Goal: Task Accomplishment & Management: Manage account settings

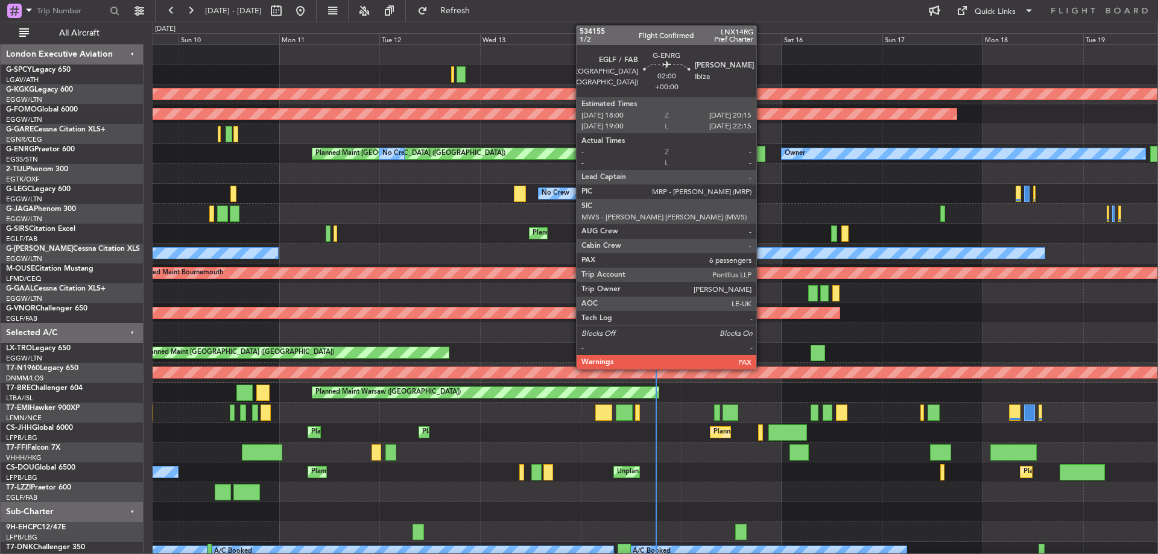
click at [762, 155] on div at bounding box center [761, 154] width 10 height 16
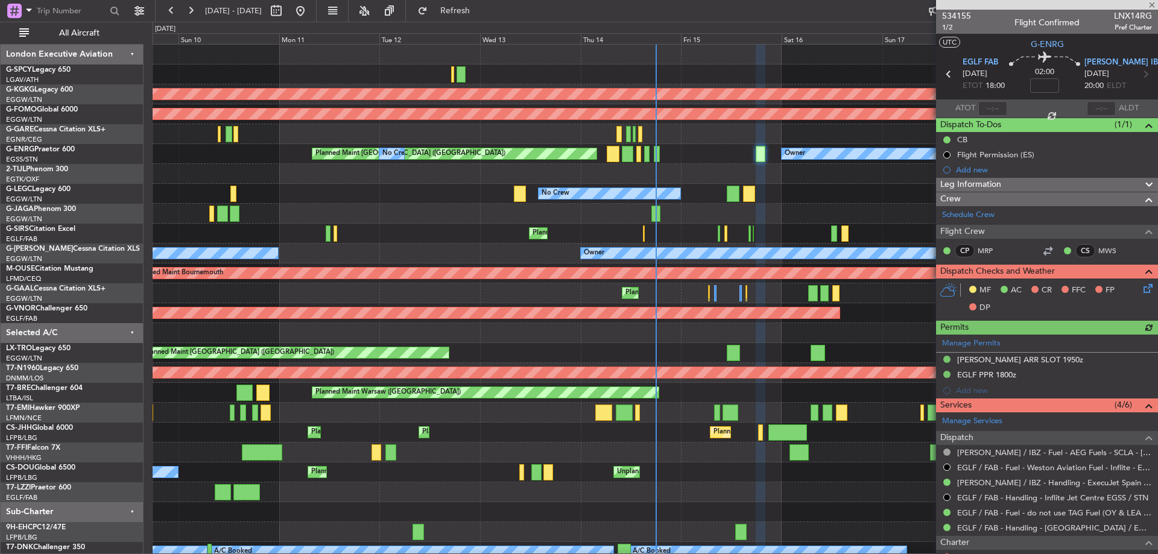
click at [1146, 289] on icon at bounding box center [1146, 287] width 10 height 10
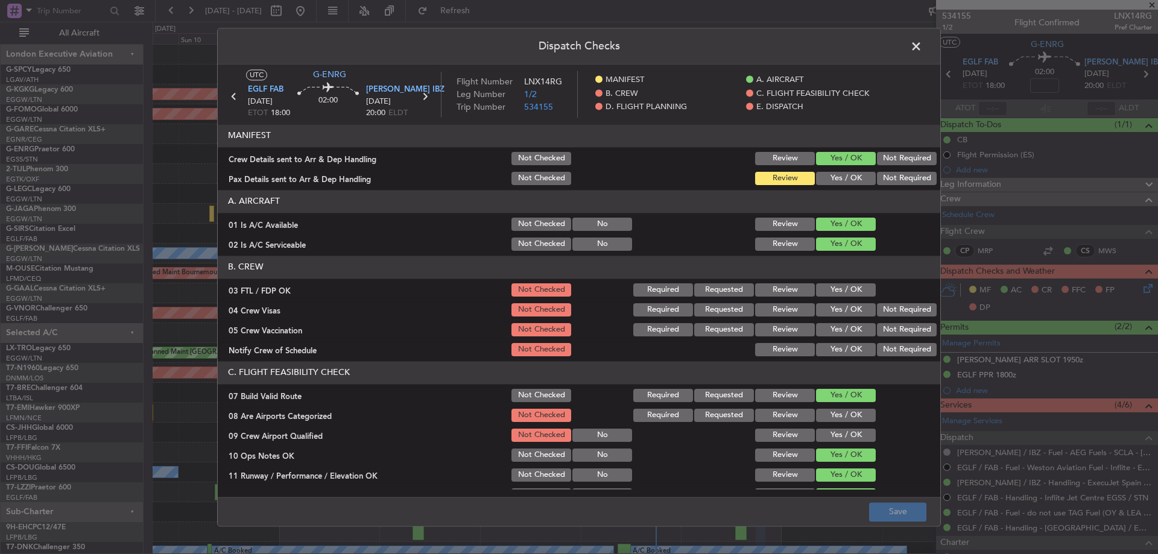
click at [840, 289] on button "Yes / OK" at bounding box center [846, 290] width 60 height 13
click at [895, 314] on button "Not Required" at bounding box center [907, 309] width 60 height 13
click at [891, 330] on button "Not Required" at bounding box center [907, 329] width 60 height 13
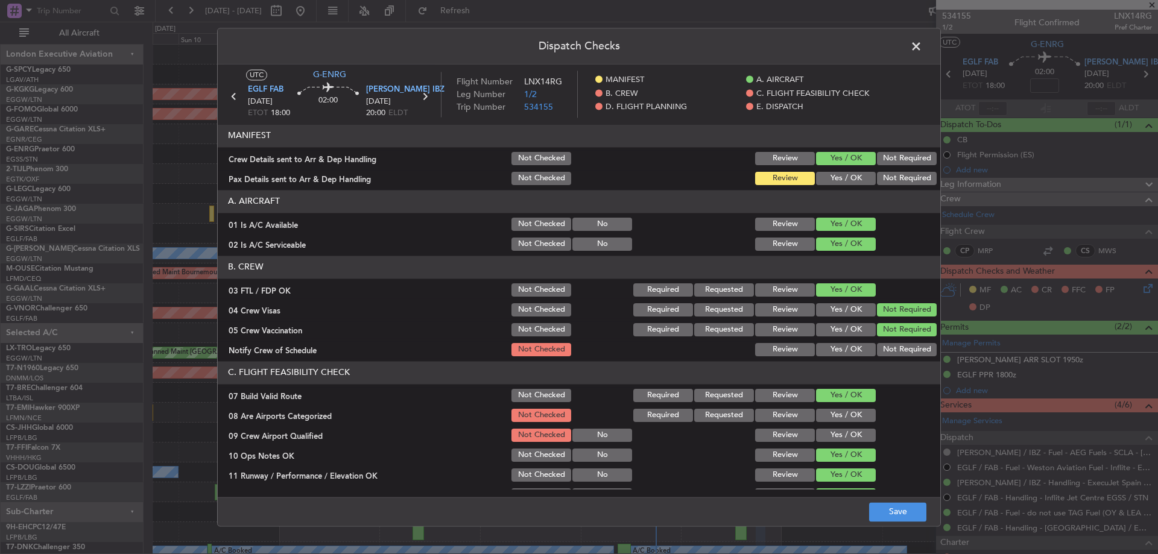
click at [840, 350] on button "Yes / OK" at bounding box center [846, 349] width 60 height 13
click at [836, 410] on button "Yes / OK" at bounding box center [846, 415] width 60 height 13
click at [836, 433] on button "Yes / OK" at bounding box center [846, 435] width 60 height 13
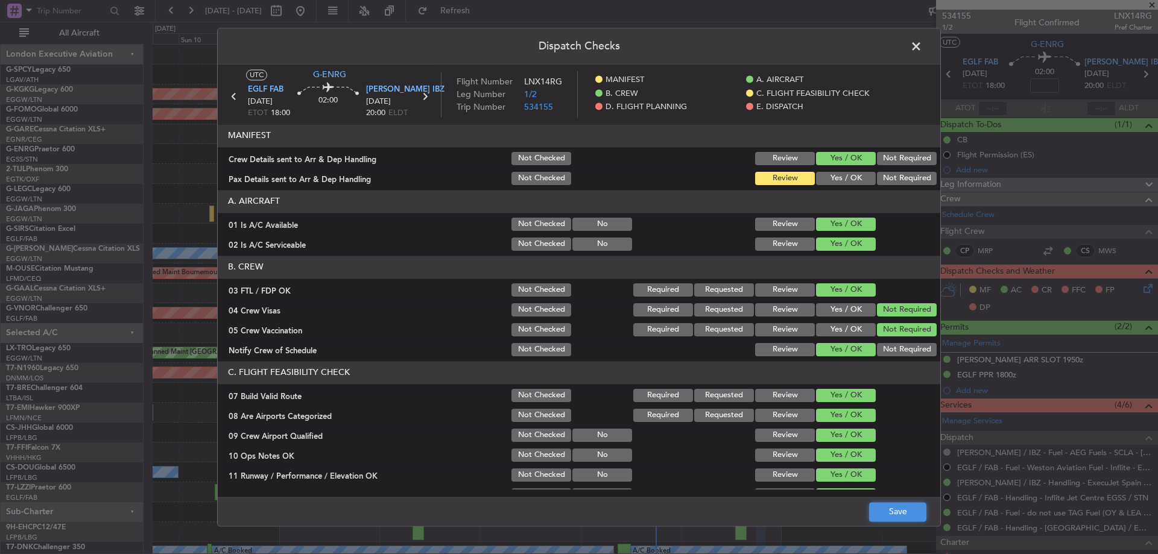
click at [904, 508] on button "Save" at bounding box center [897, 512] width 57 height 19
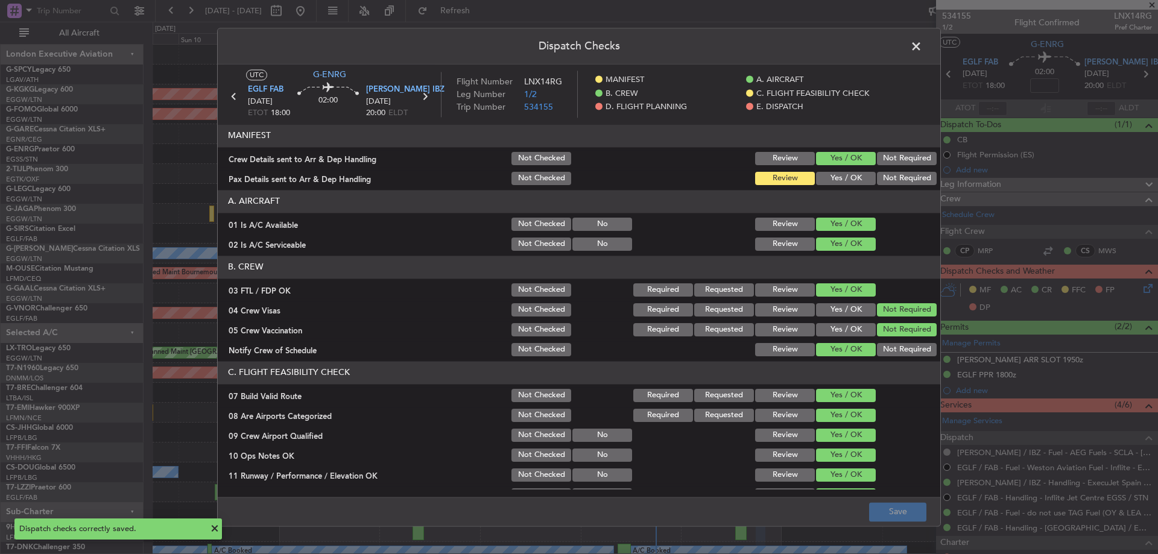
click at [922, 43] on span at bounding box center [922, 49] width 0 height 24
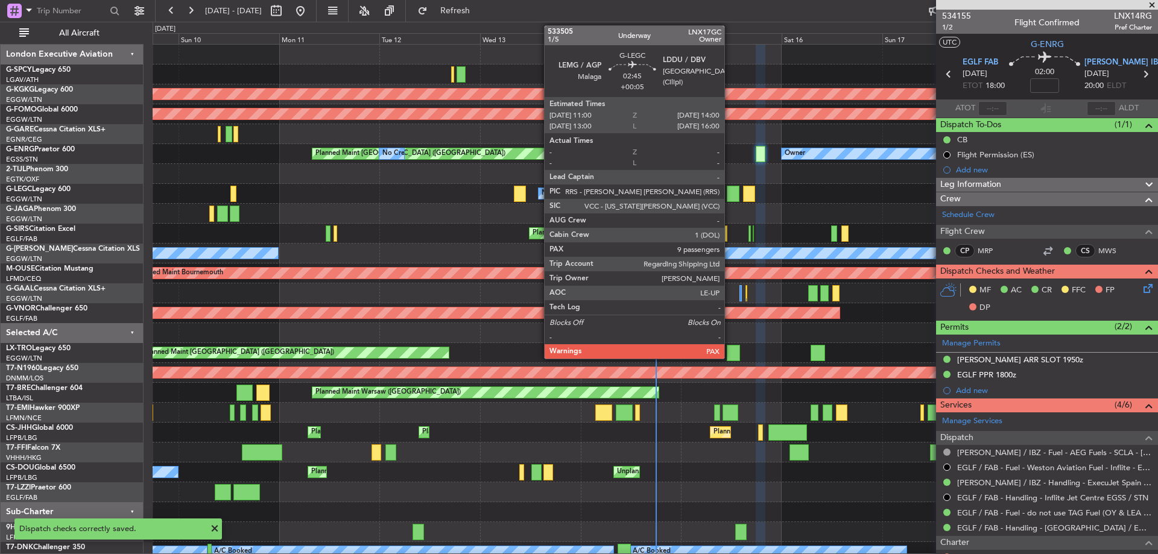
click at [730, 197] on div at bounding box center [733, 194] width 13 height 16
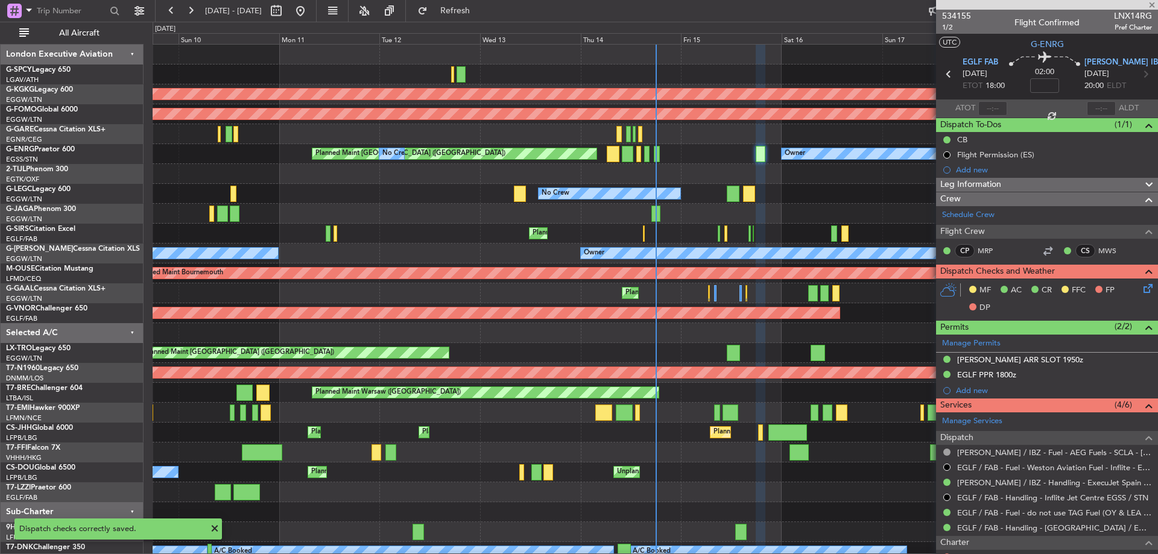
type input "+00:05"
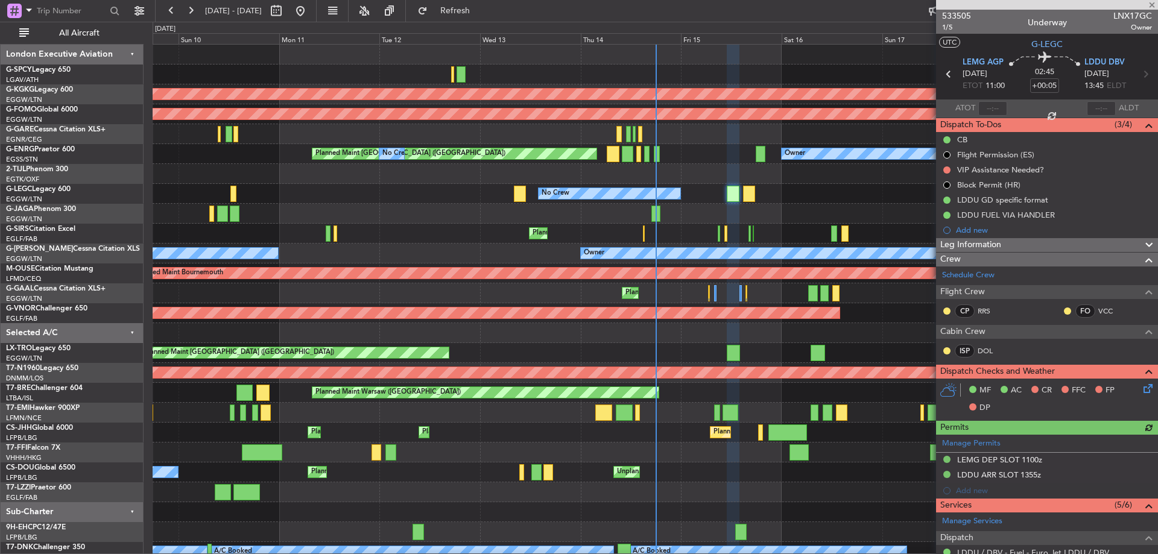
click at [1141, 387] on icon at bounding box center [1146, 387] width 10 height 10
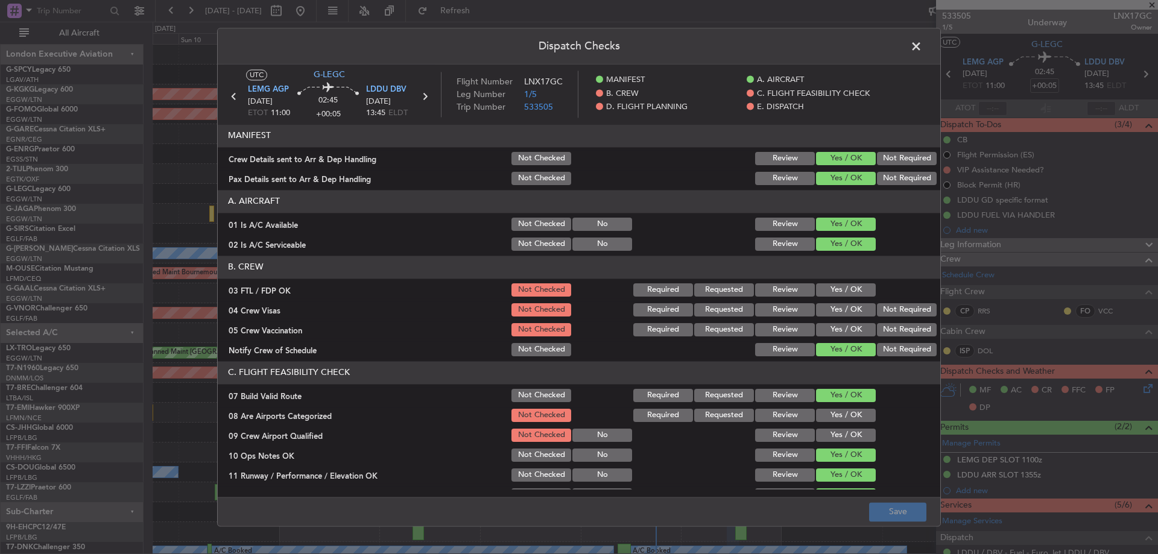
click at [846, 287] on button "Yes / OK" at bounding box center [846, 290] width 60 height 13
click at [891, 310] on button "Not Required" at bounding box center [907, 309] width 60 height 13
click at [888, 333] on button "Not Required" at bounding box center [907, 329] width 60 height 13
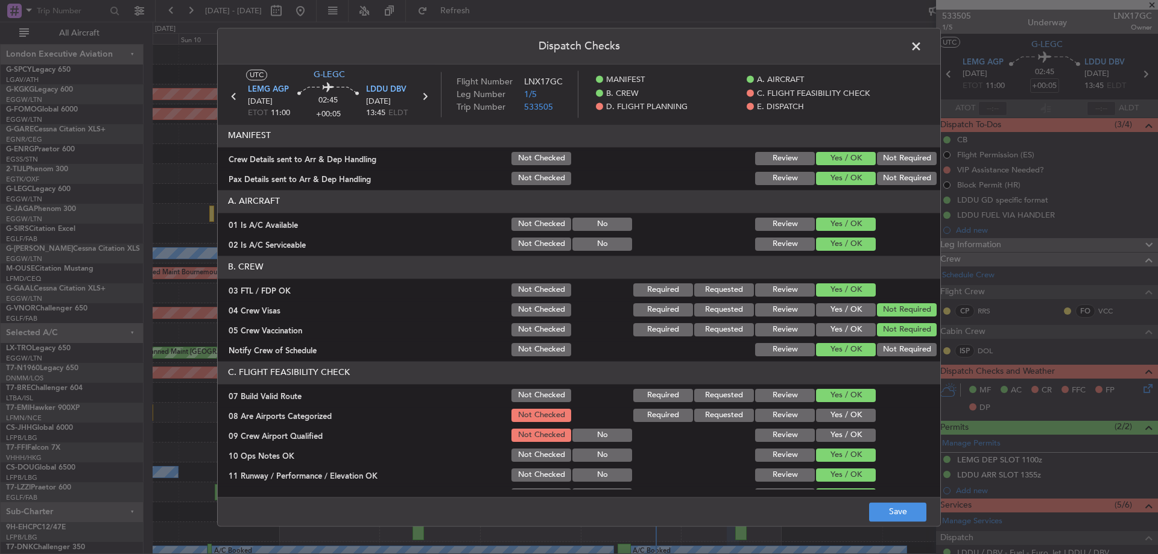
drag, startPoint x: 843, startPoint y: 408, endPoint x: 835, endPoint y: 430, distance: 23.3
click at [843, 409] on div "Yes / OK" at bounding box center [844, 415] width 61 height 17
click at [845, 416] on button "Yes / OK" at bounding box center [846, 415] width 60 height 13
click at [840, 434] on button "Yes / OK" at bounding box center [846, 435] width 60 height 13
click at [901, 515] on button "Save" at bounding box center [897, 512] width 57 height 19
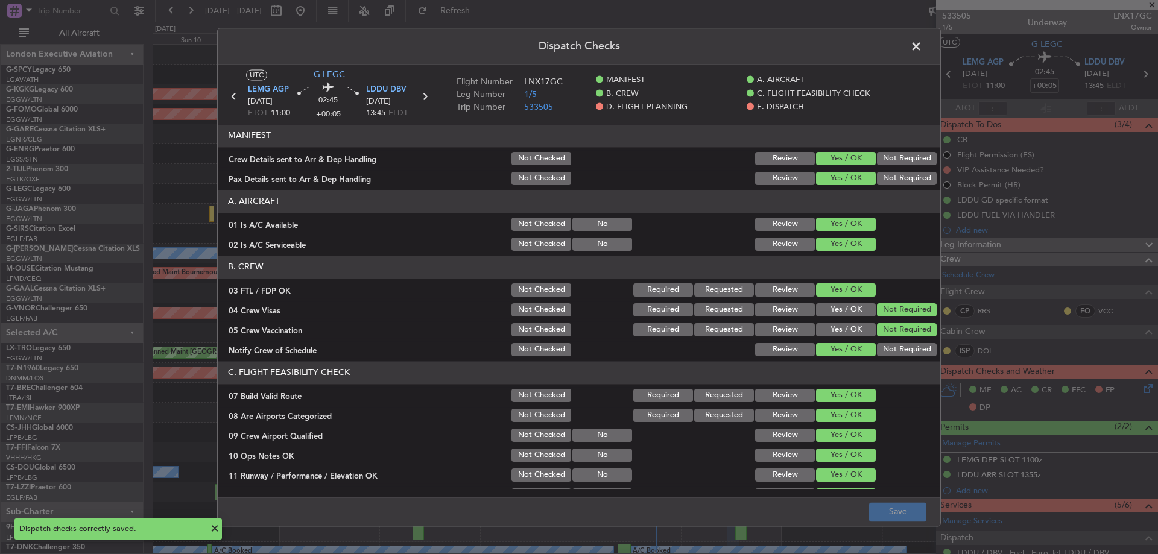
click at [922, 51] on span at bounding box center [922, 49] width 0 height 24
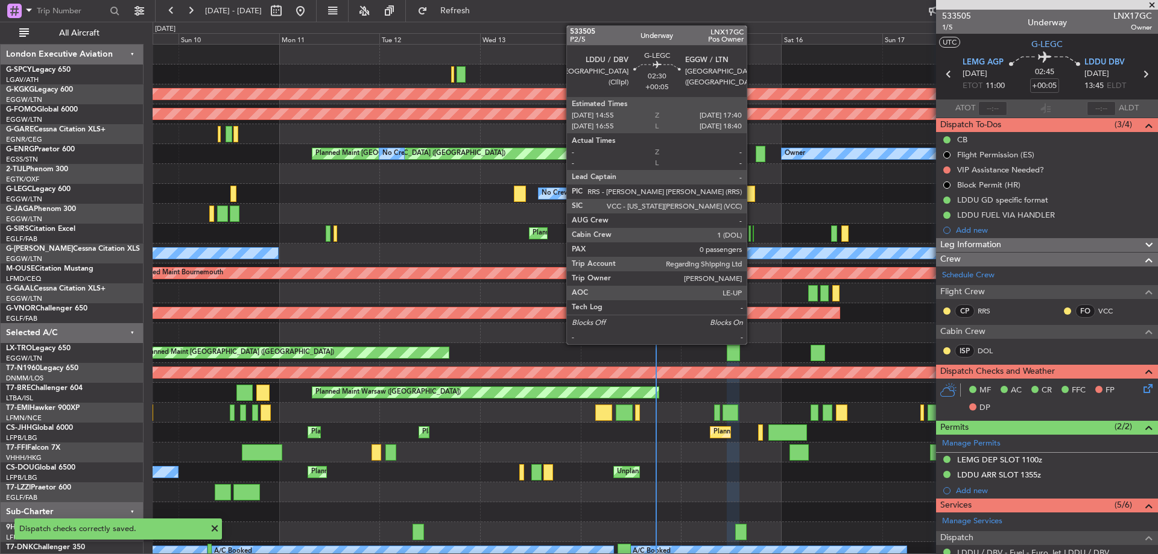
click at [752, 191] on div at bounding box center [749, 194] width 12 height 16
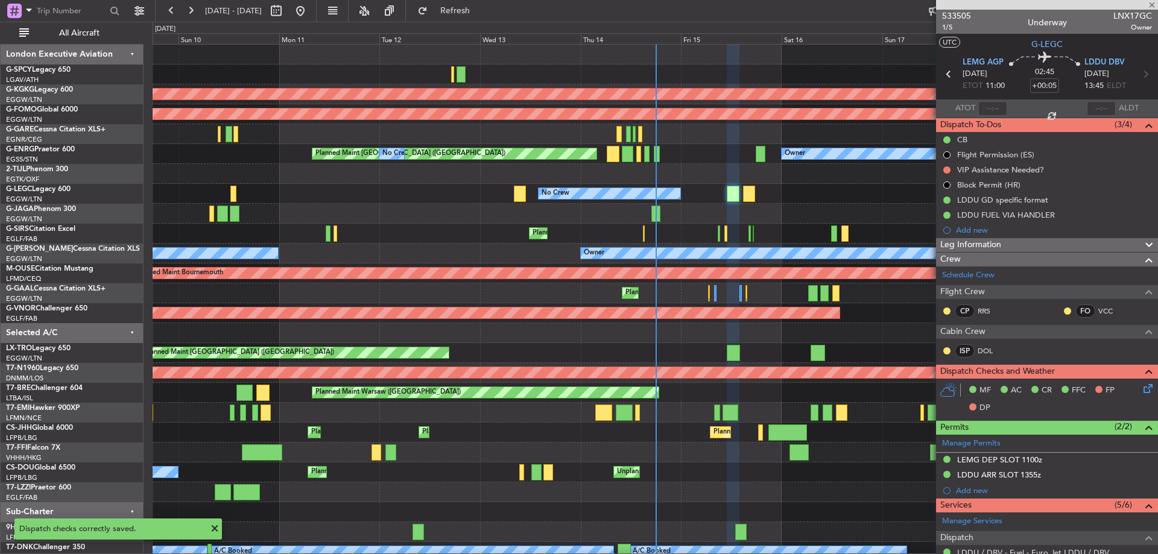
type input "0"
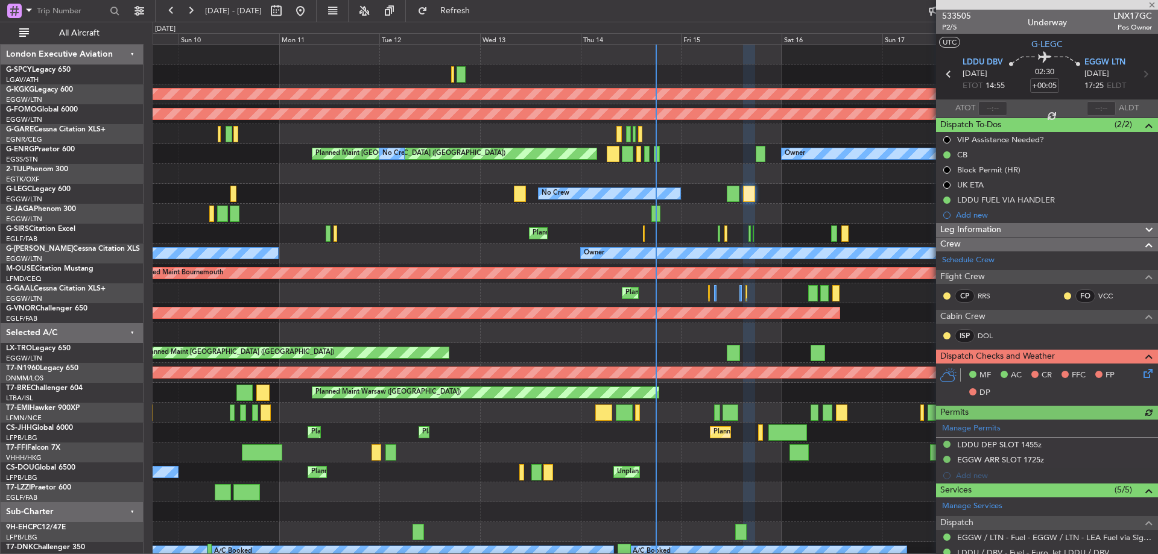
click at [1138, 381] on div "MF AC CR FFC FP DP" at bounding box center [1047, 385] width 222 height 42
click at [1141, 375] on icon at bounding box center [1146, 372] width 10 height 10
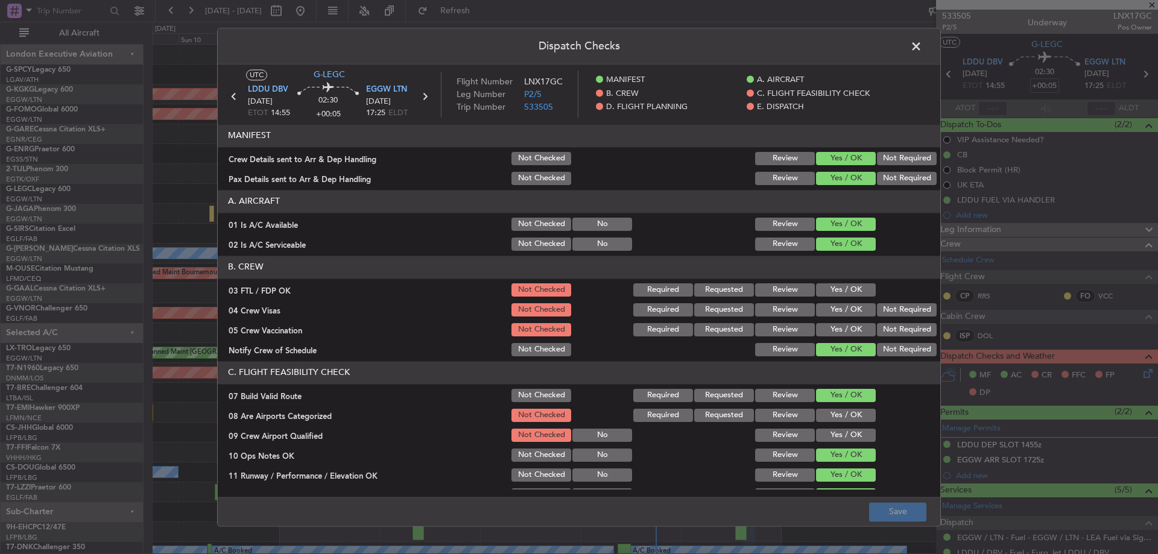
drag, startPoint x: 832, startPoint y: 289, endPoint x: 886, endPoint y: 306, distance: 57.0
click at [833, 290] on button "Yes / OK" at bounding box center [846, 290] width 60 height 13
click at [895, 309] on button "Not Required" at bounding box center [907, 309] width 60 height 13
drag, startPoint x: 891, startPoint y: 326, endPoint x: 845, endPoint y: 370, distance: 64.0
click at [889, 328] on button "Not Required" at bounding box center [907, 329] width 60 height 13
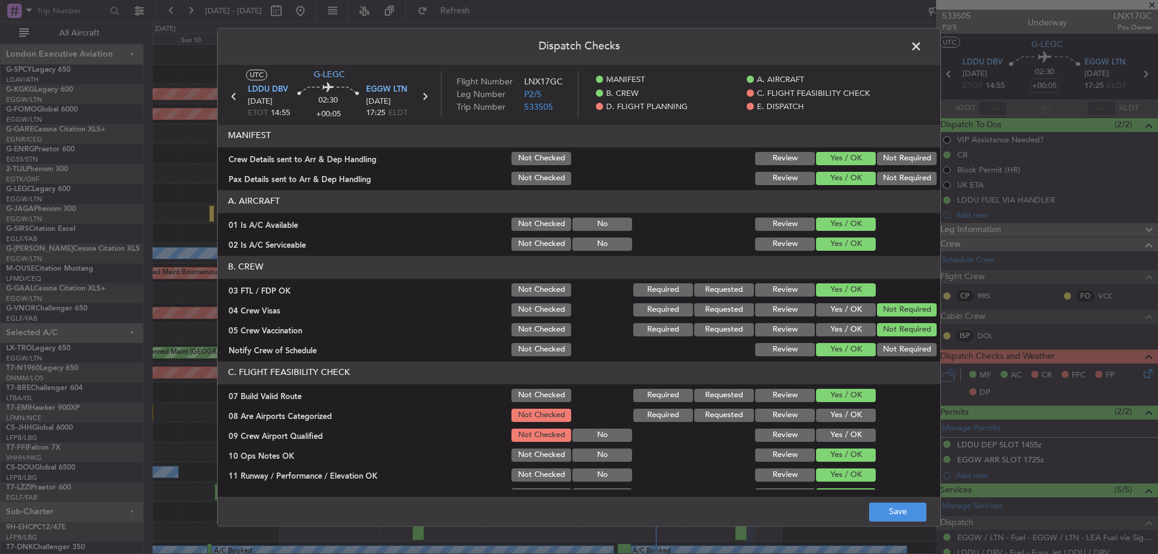
drag, startPoint x: 837, startPoint y: 411, endPoint x: 837, endPoint y: 423, distance: 12.1
click at [837, 413] on button "Yes / OK" at bounding box center [846, 415] width 60 height 13
drag, startPoint x: 837, startPoint y: 429, endPoint x: 842, endPoint y: 439, distance: 11.1
click at [837, 432] on button "Yes / OK" at bounding box center [846, 435] width 60 height 13
drag, startPoint x: 895, startPoint y: 501, endPoint x: 898, endPoint y: 516, distance: 16.1
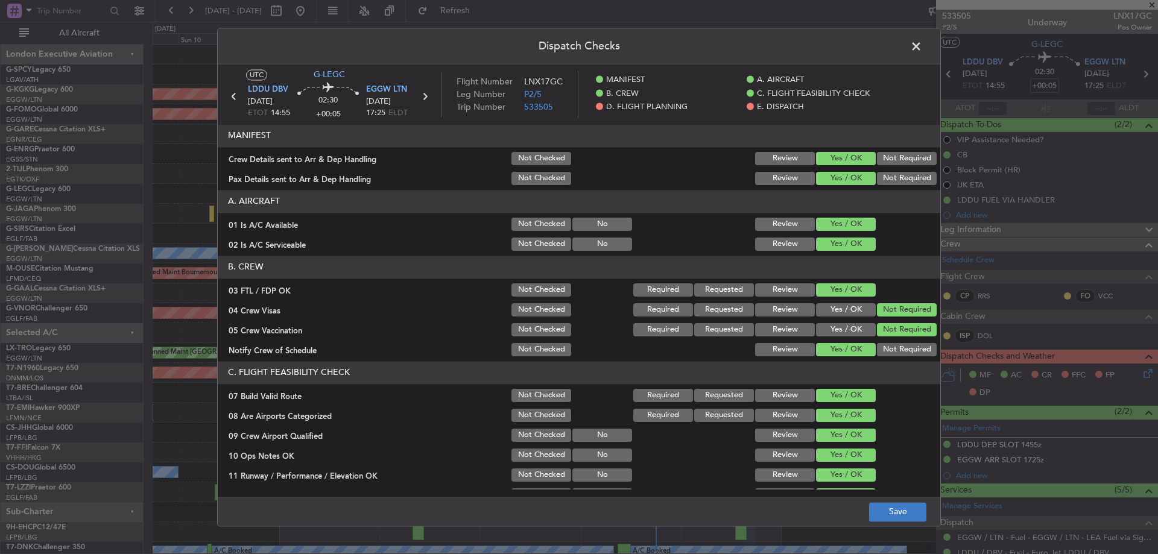
click at [895, 501] on footer "Save" at bounding box center [579, 511] width 723 height 29
click at [898, 516] on button "Save" at bounding box center [897, 512] width 57 height 19
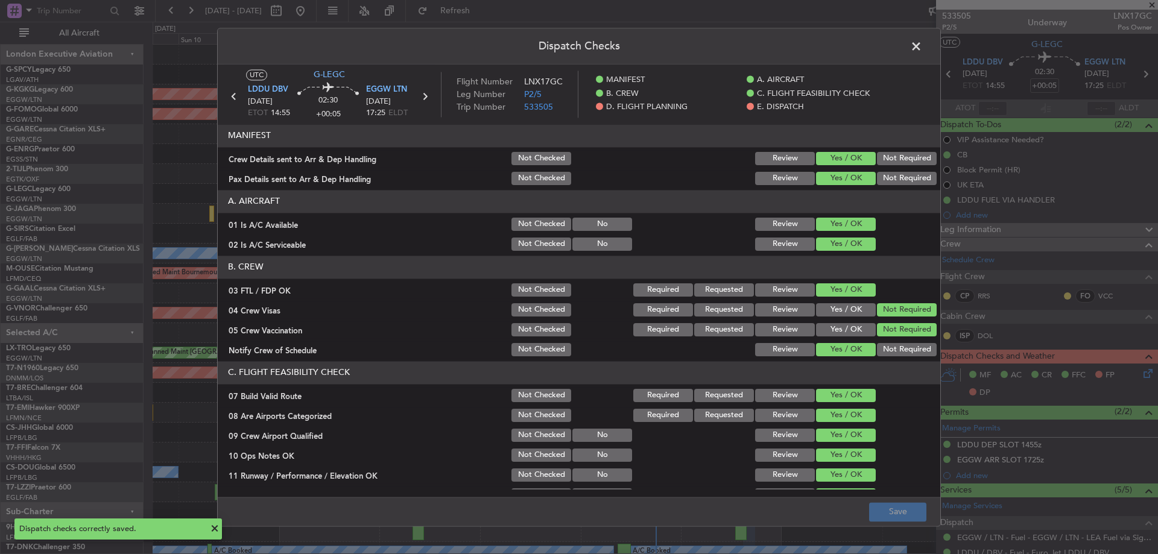
click at [922, 48] on span at bounding box center [922, 49] width 0 height 24
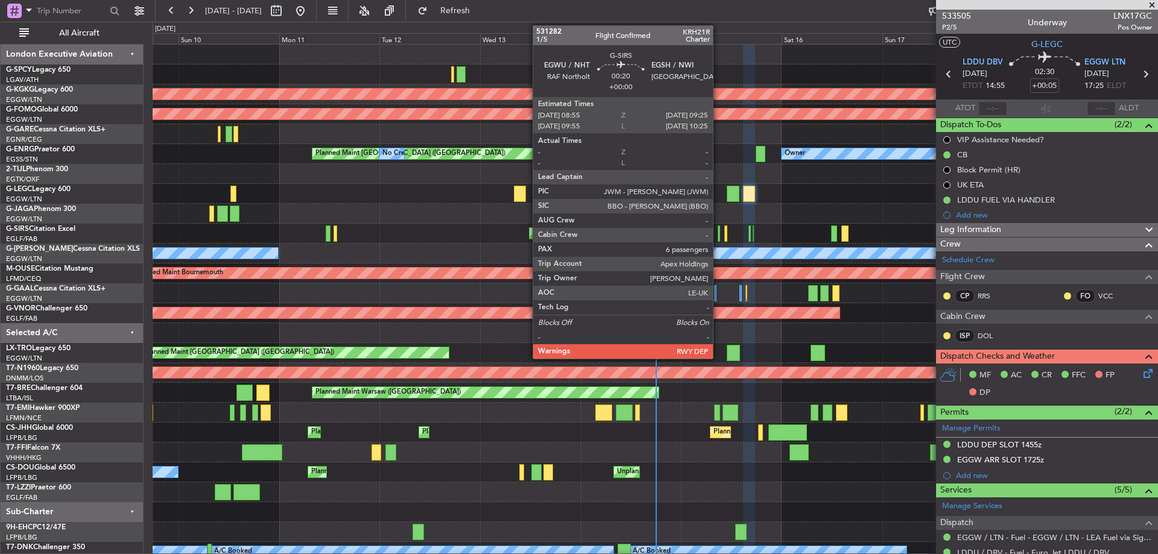
click at [718, 236] on div at bounding box center [719, 234] width 2 height 16
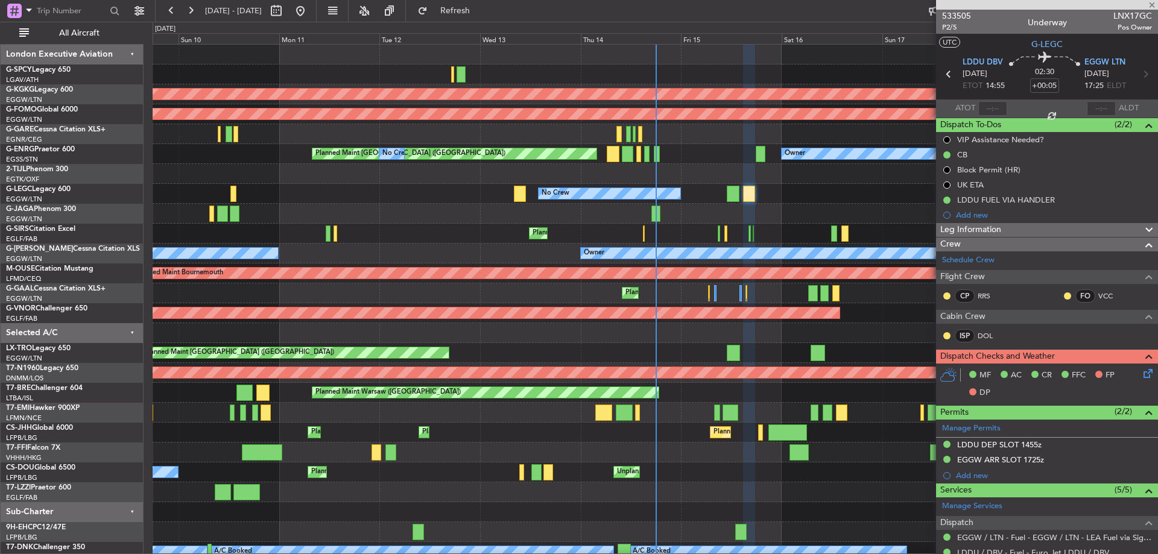
type input "6"
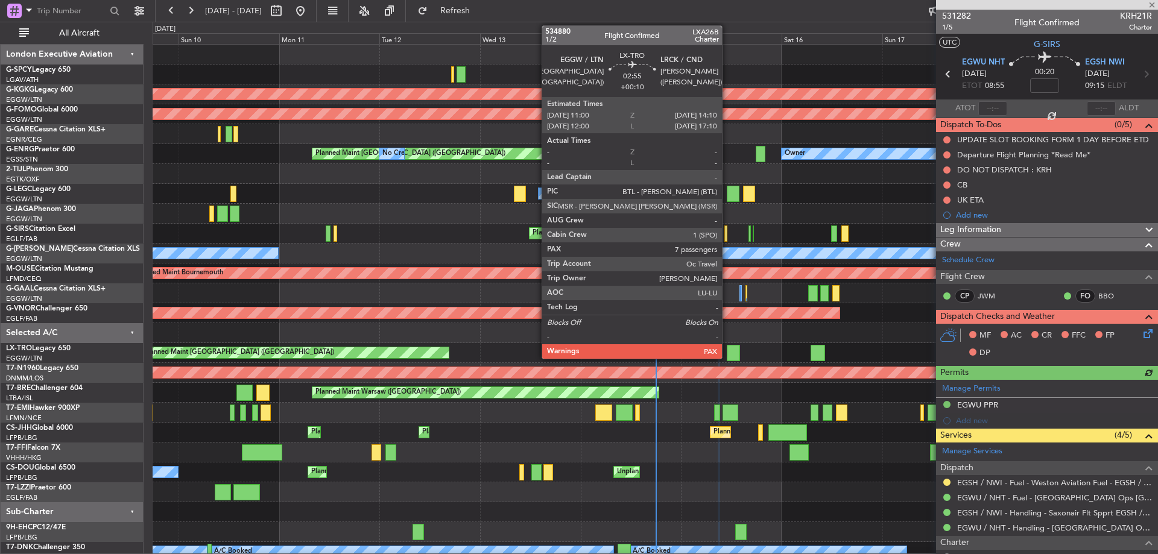
click at [728, 355] on div at bounding box center [733, 353] width 13 height 16
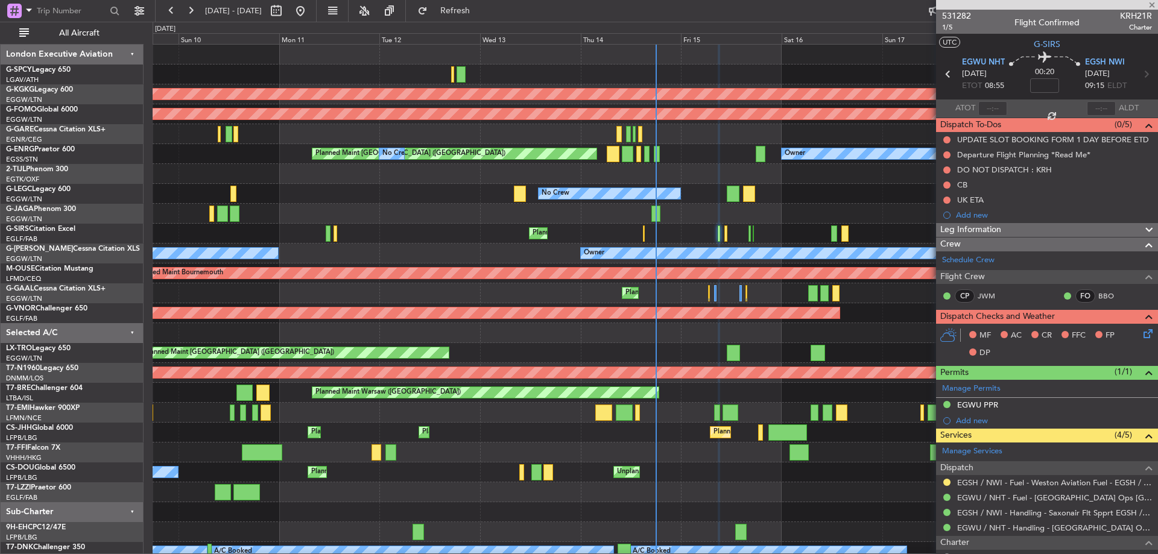
type input "+00:10"
type input "7"
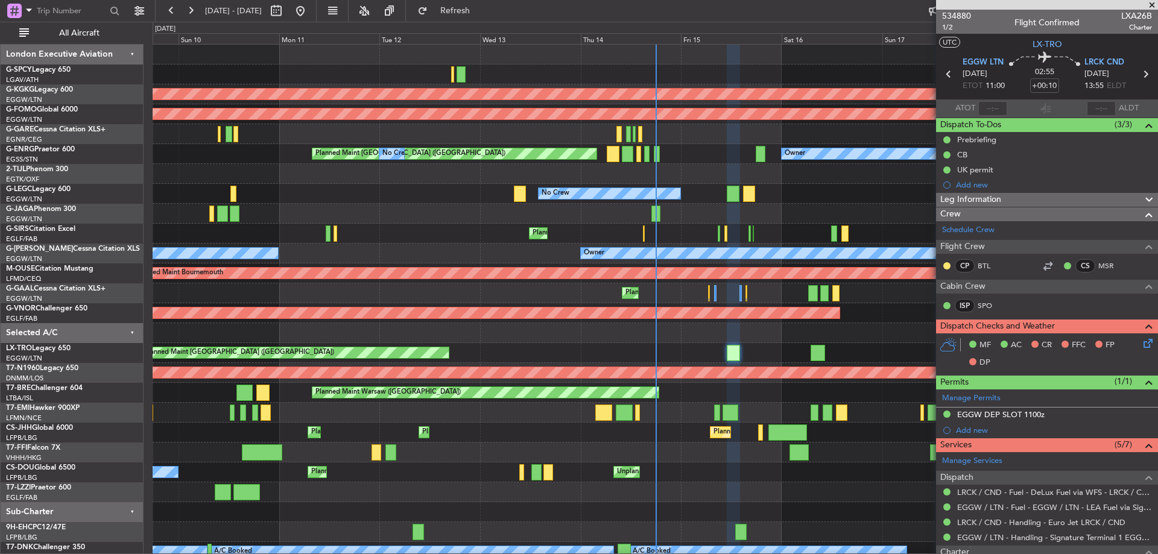
click at [1142, 343] on icon at bounding box center [1146, 342] width 10 height 10
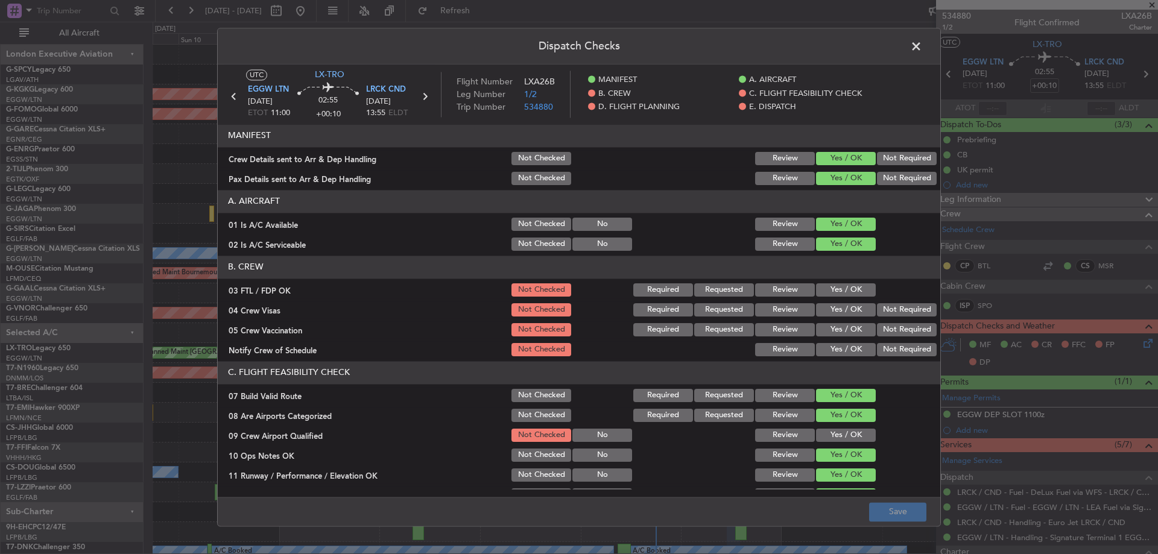
click at [864, 293] on button "Yes / OK" at bounding box center [846, 290] width 60 height 13
click at [895, 309] on button "Not Required" at bounding box center [907, 309] width 60 height 13
drag, startPoint x: 905, startPoint y: 329, endPoint x: 852, endPoint y: 357, distance: 59.4
click at [902, 330] on button "Not Required" at bounding box center [907, 329] width 60 height 13
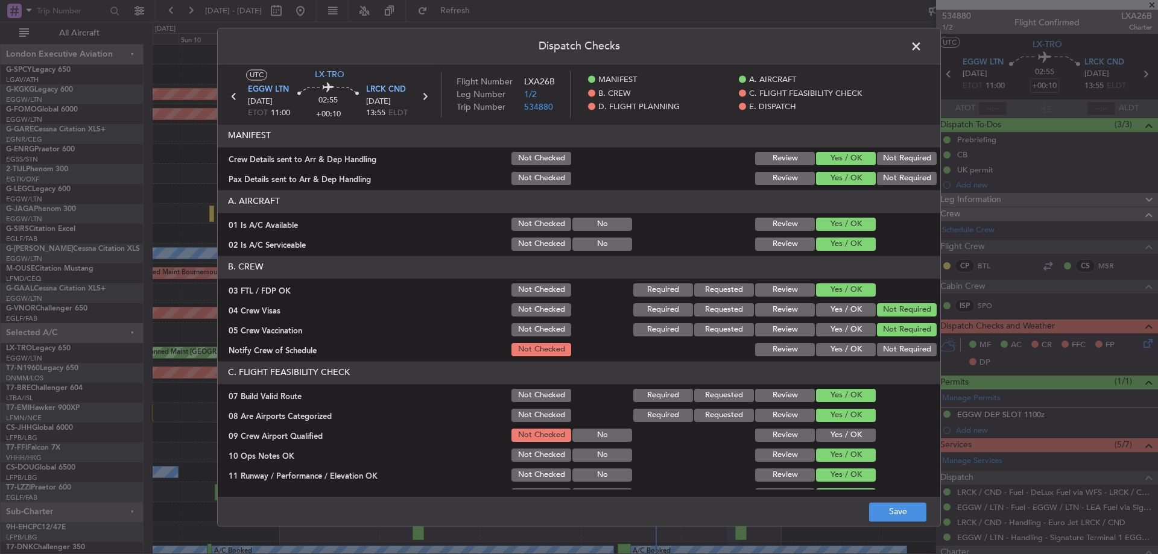
click at [845, 344] on button "Yes / OK" at bounding box center [846, 349] width 60 height 13
click at [852, 438] on button "Yes / OK" at bounding box center [846, 435] width 60 height 13
click at [889, 508] on button "Save" at bounding box center [897, 512] width 57 height 19
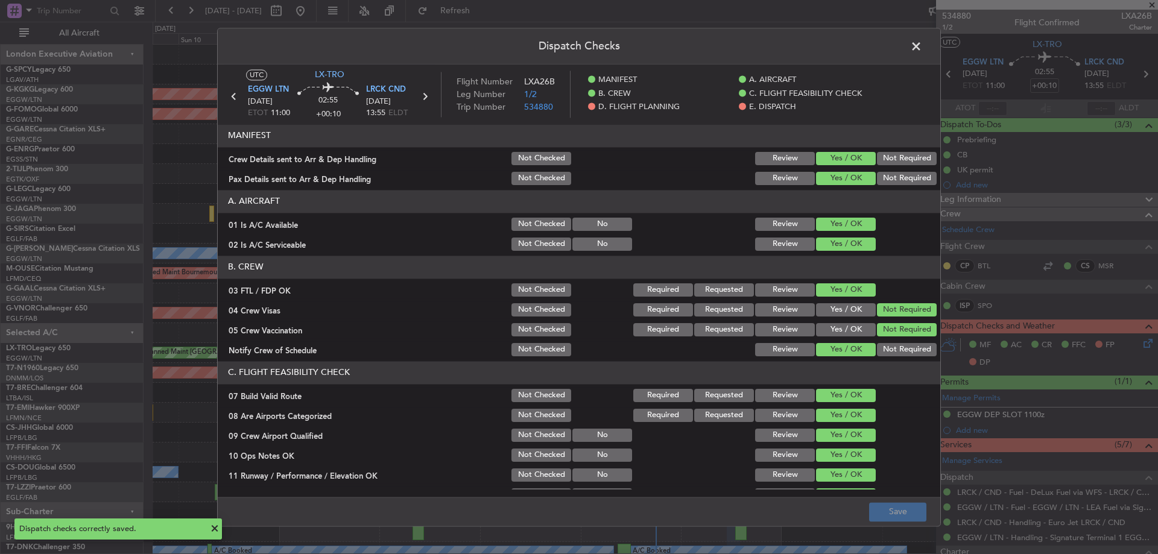
click at [922, 43] on span at bounding box center [922, 49] width 0 height 24
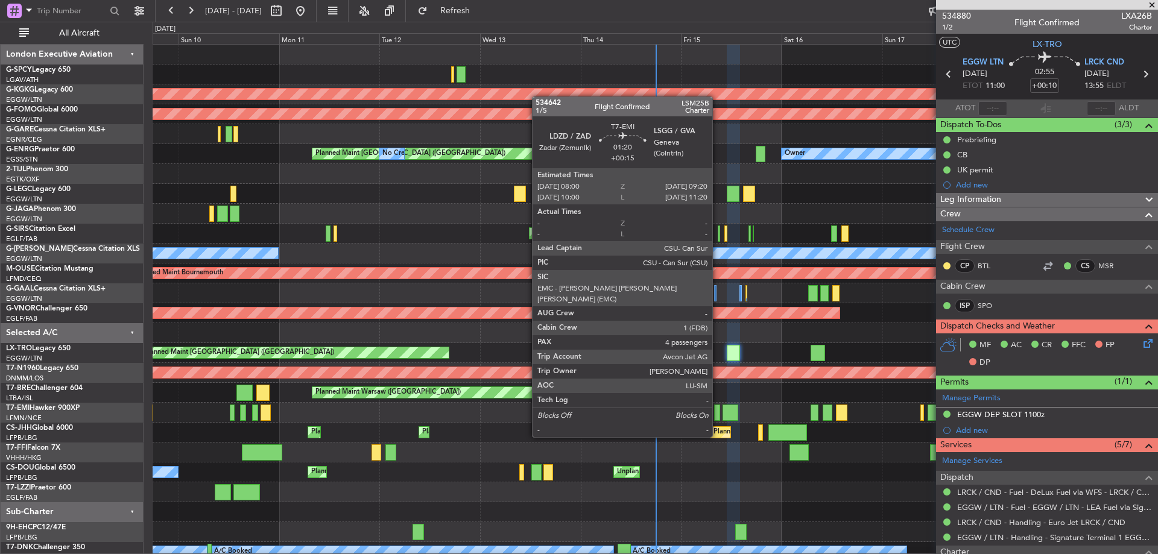
click at [718, 414] on div at bounding box center [717, 413] width 6 height 16
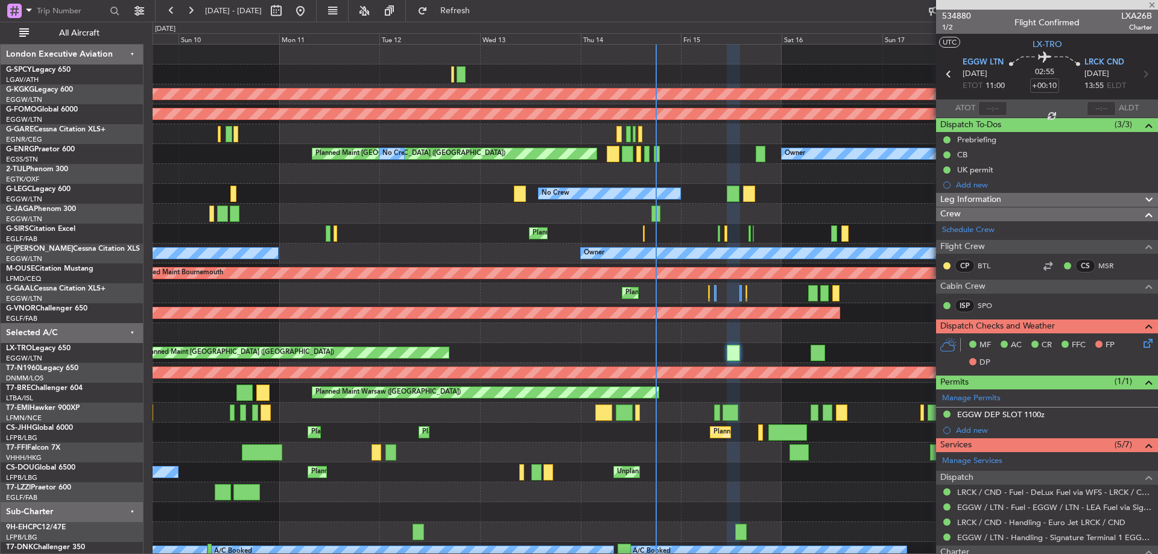
type input "+00:15"
type input "4"
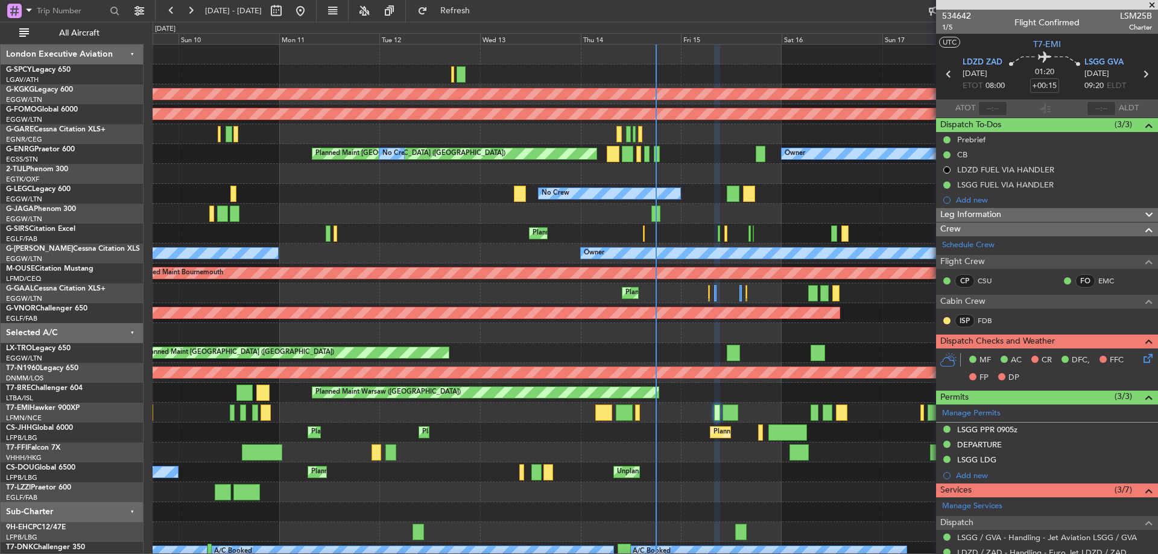
click at [1141, 358] on icon at bounding box center [1146, 357] width 10 height 10
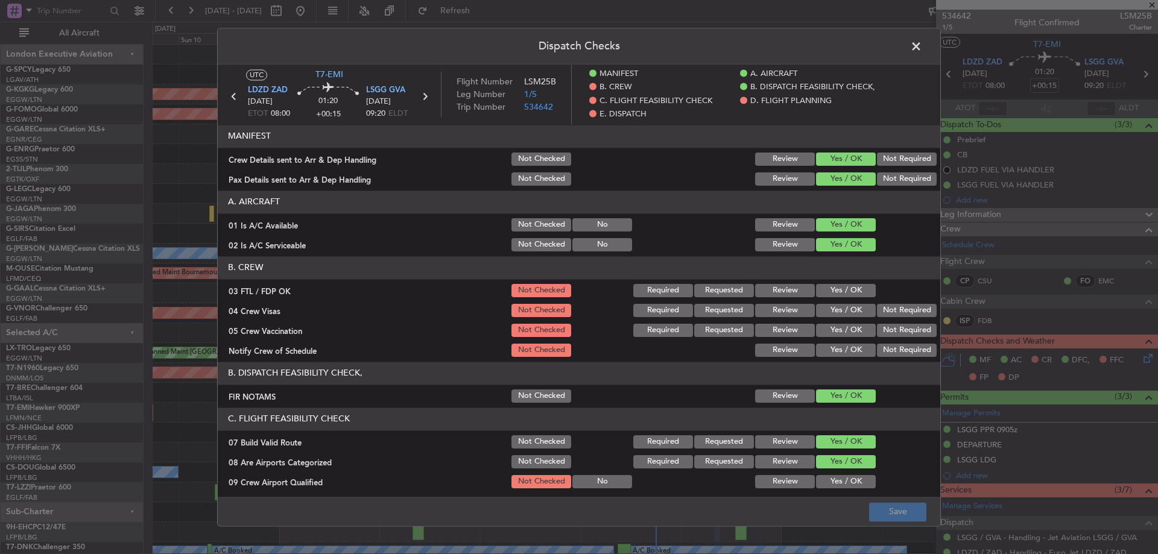
click at [836, 290] on button "Yes / OK" at bounding box center [846, 290] width 60 height 13
click at [895, 308] on button "Not Required" at bounding box center [907, 310] width 60 height 13
drag, startPoint x: 893, startPoint y: 326, endPoint x: 869, endPoint y: 339, distance: 26.7
click at [888, 330] on button "Not Required" at bounding box center [907, 330] width 60 height 13
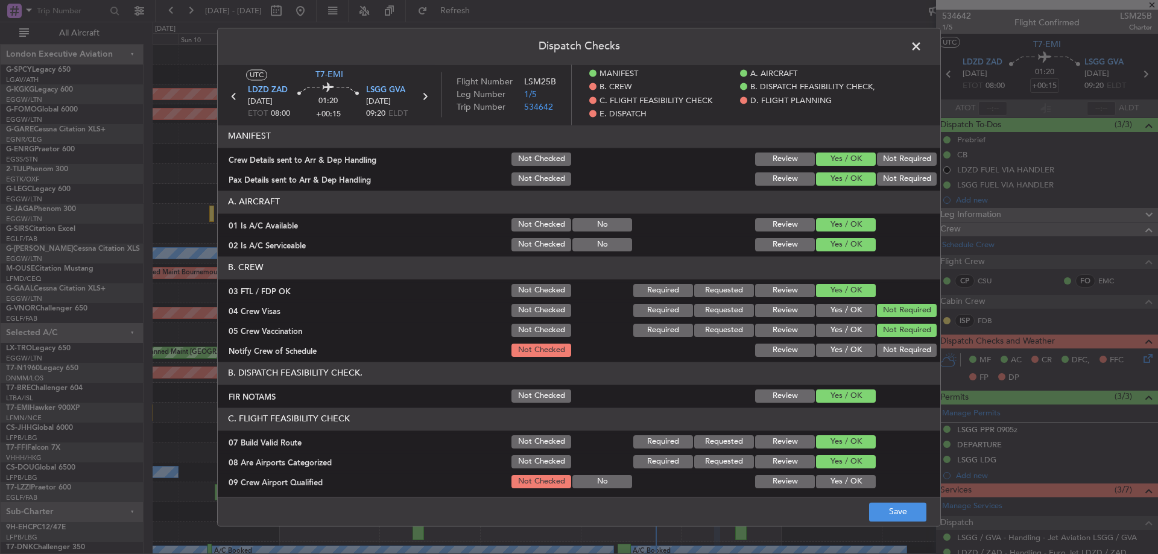
click at [850, 349] on button "Yes / OK" at bounding box center [846, 350] width 60 height 13
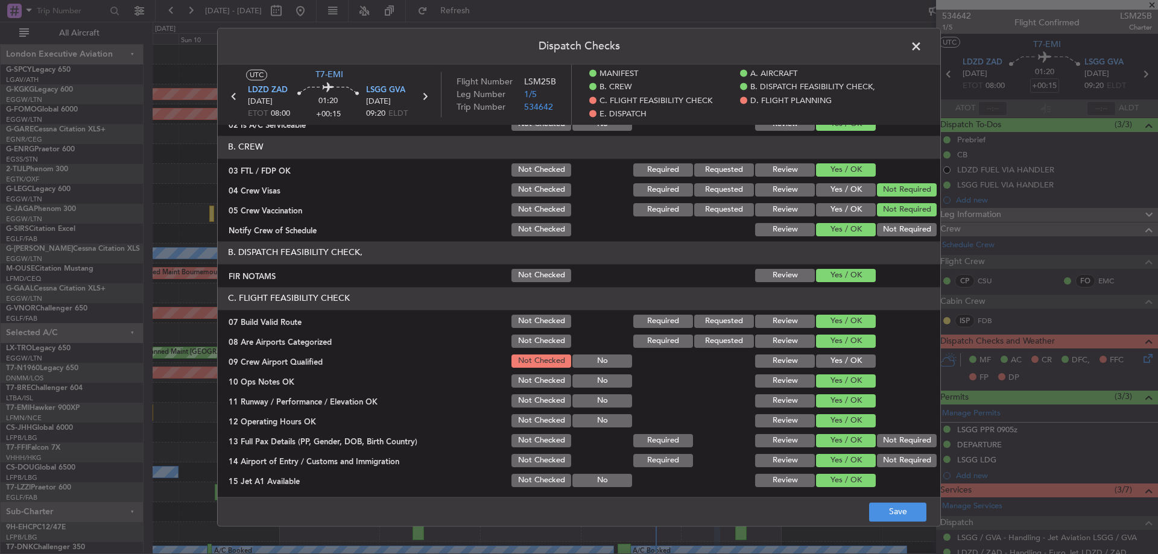
click at [851, 366] on button "Yes / OK" at bounding box center [846, 361] width 60 height 13
click at [889, 511] on button "Save" at bounding box center [897, 512] width 57 height 19
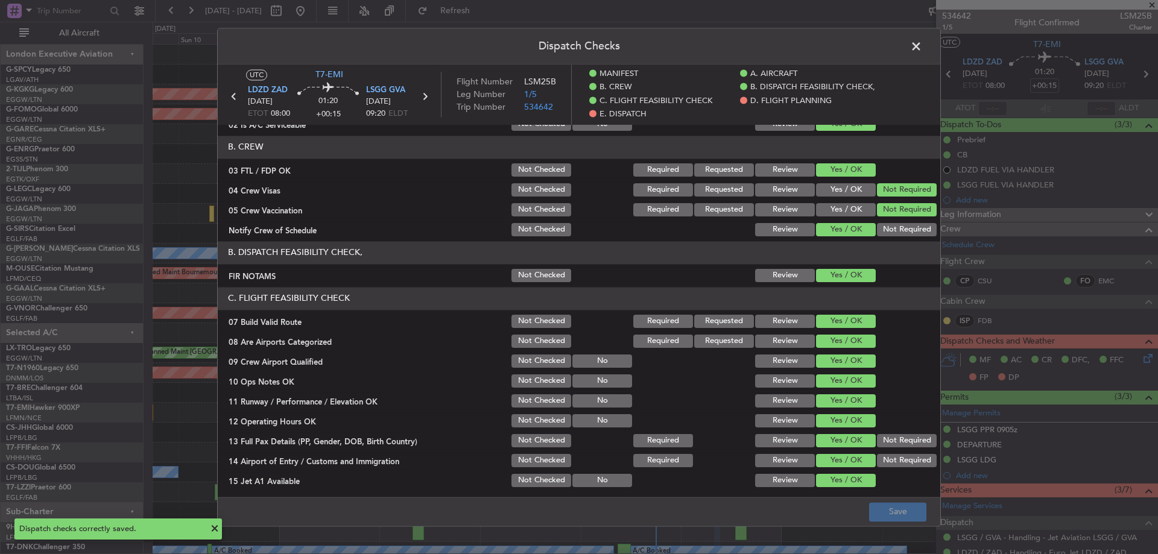
click at [922, 52] on span at bounding box center [922, 49] width 0 height 24
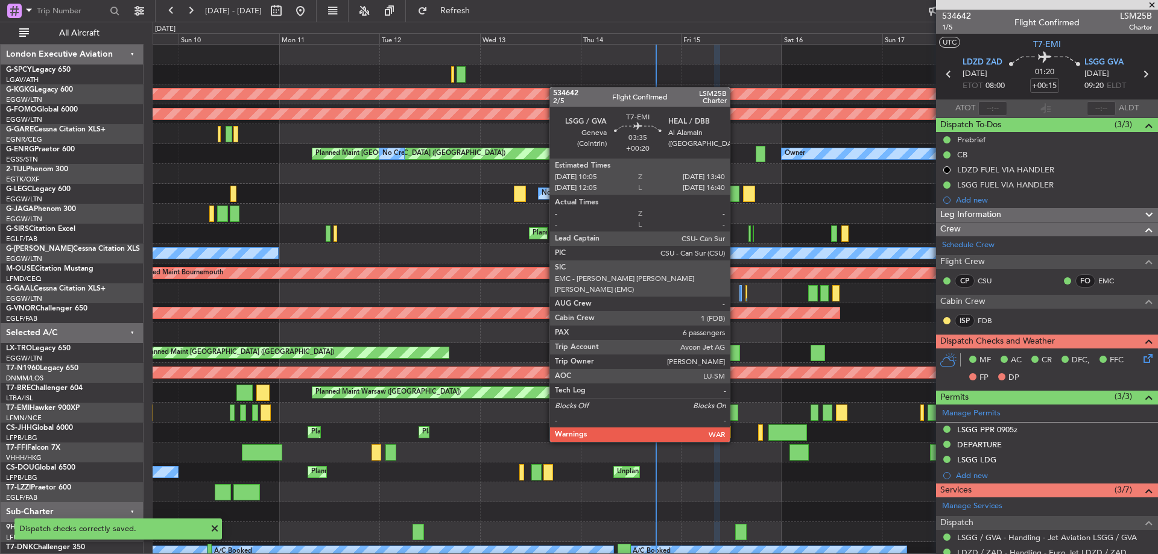
click at [735, 419] on div at bounding box center [730, 413] width 15 height 16
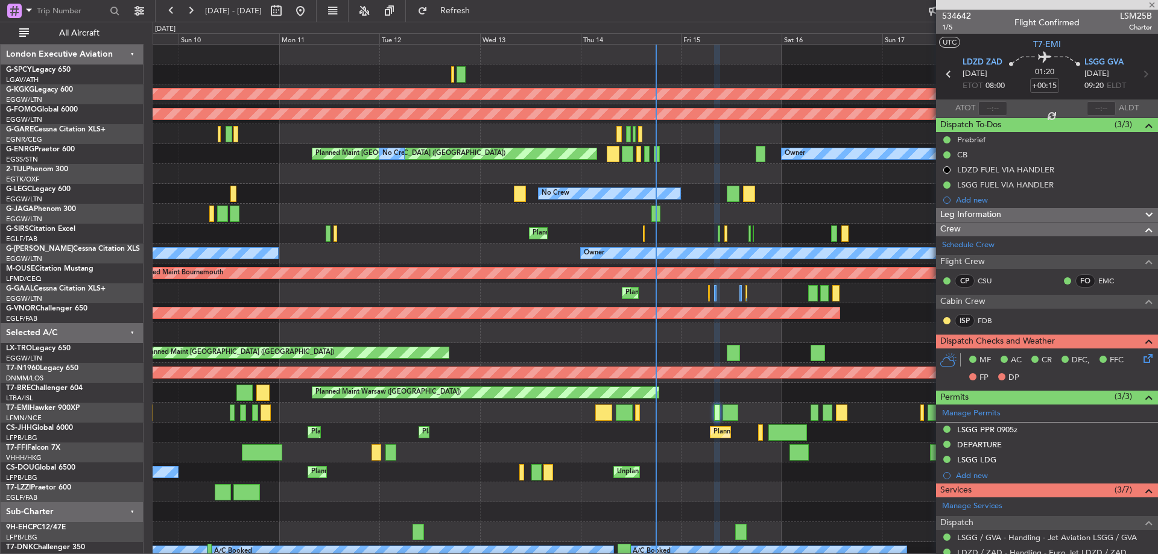
type input "+00:20"
type input "6"
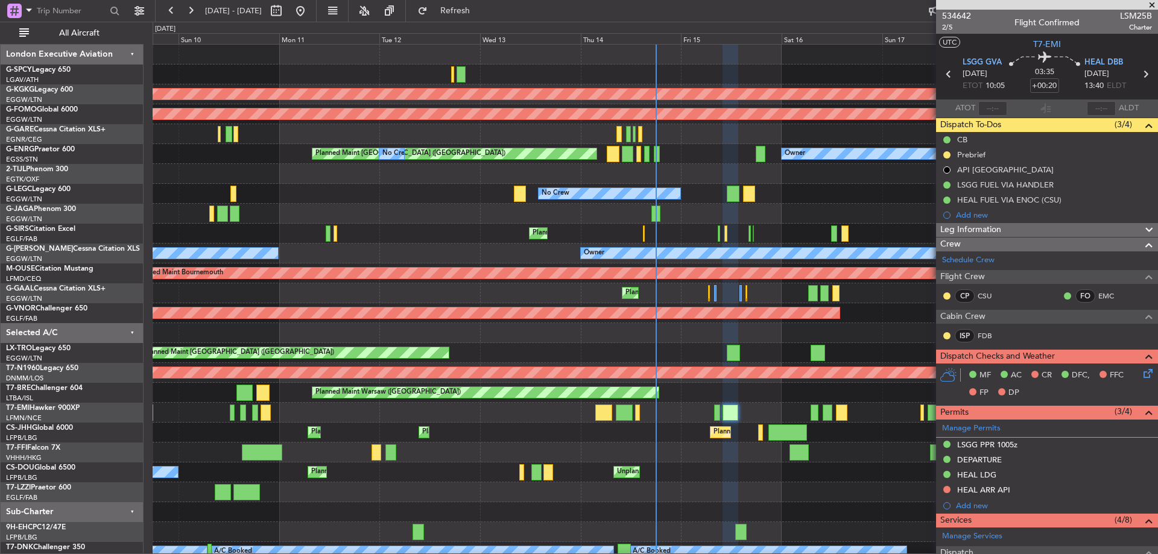
click at [1141, 372] on icon at bounding box center [1146, 372] width 10 height 10
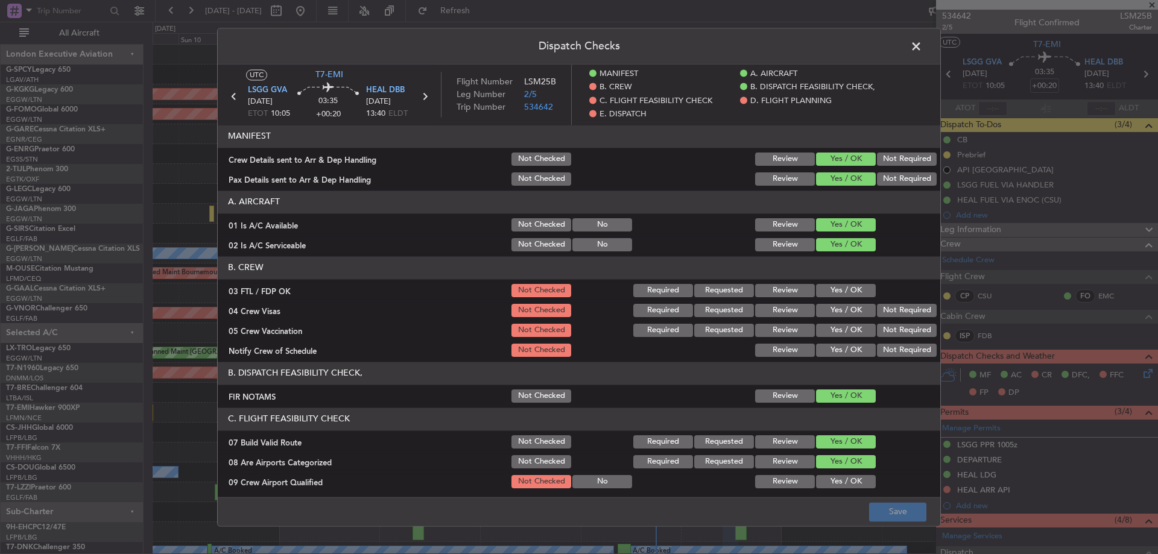
click at [822, 292] on button "Yes / OK" at bounding box center [846, 290] width 60 height 13
click at [900, 308] on button "Not Required" at bounding box center [907, 310] width 60 height 13
click at [909, 334] on button "Not Required" at bounding box center [907, 330] width 60 height 13
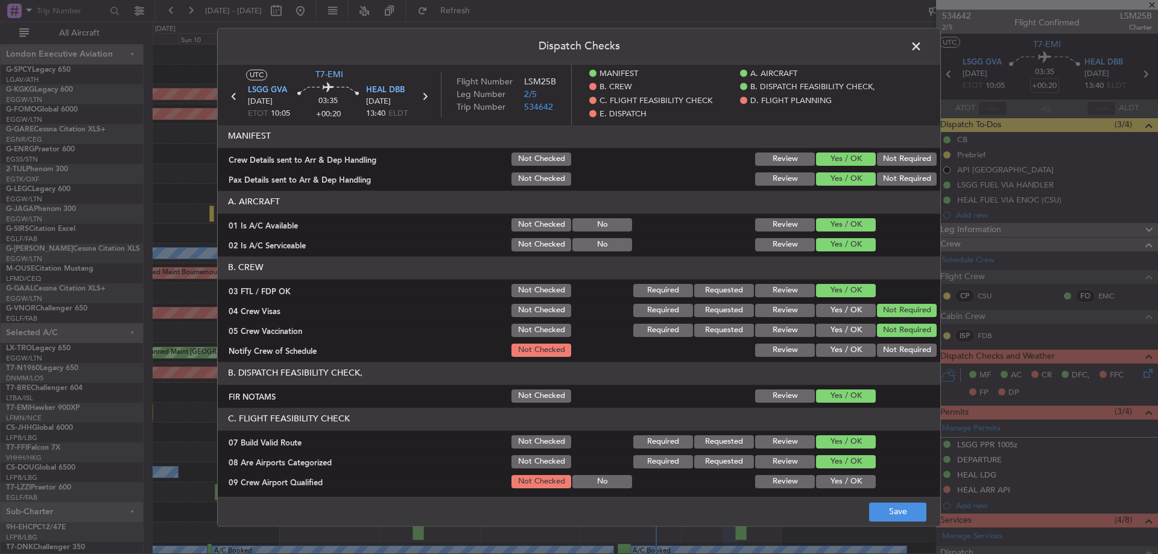
click at [851, 353] on button "Yes / OK" at bounding box center [846, 350] width 60 height 13
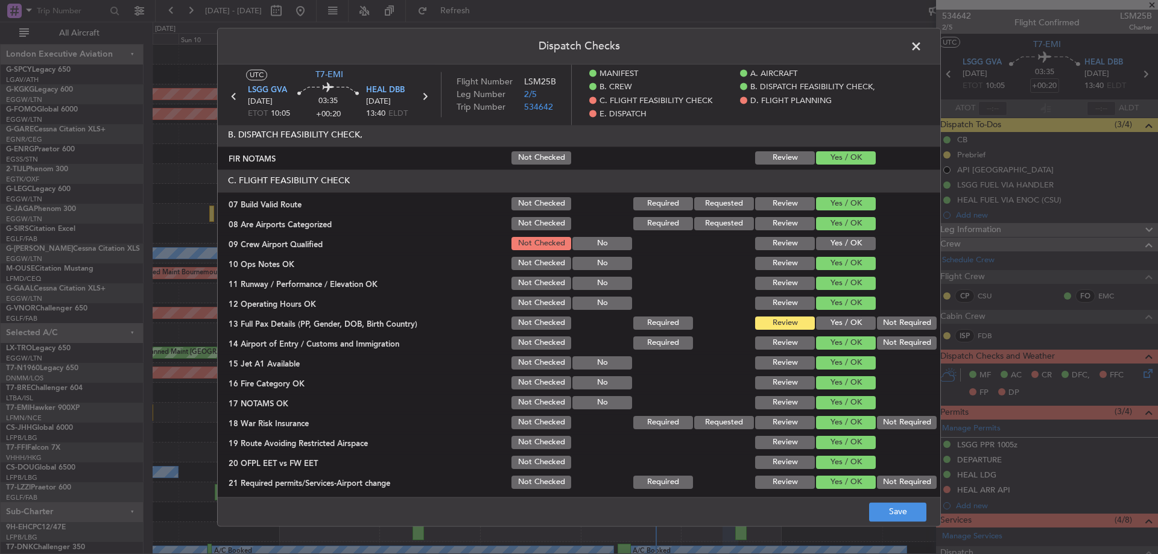
scroll to position [181, 0]
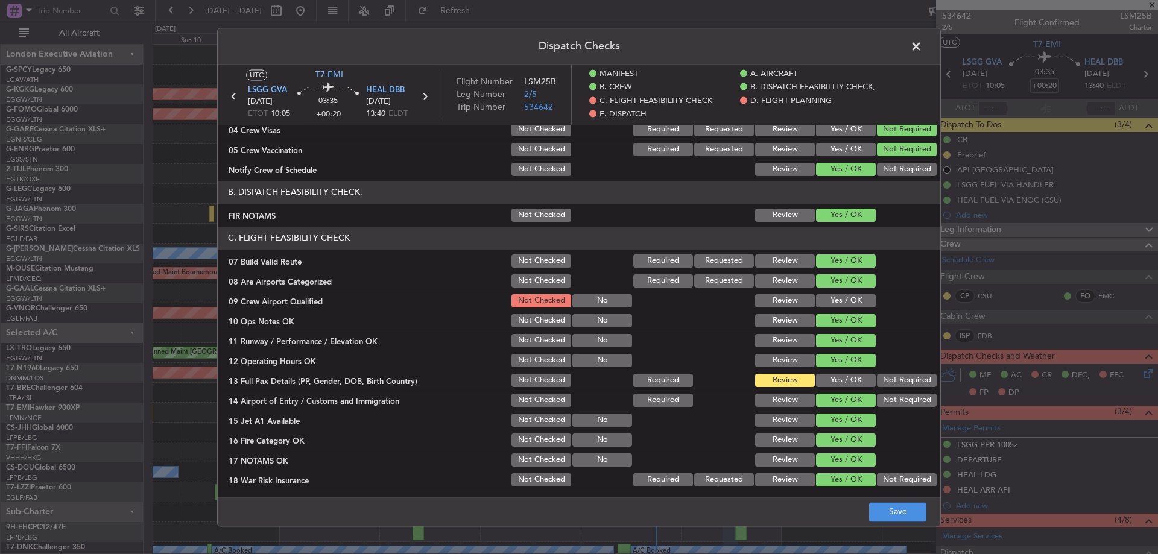
click at [849, 305] on button "Yes / OK" at bounding box center [846, 300] width 60 height 13
click at [897, 506] on button "Save" at bounding box center [897, 512] width 57 height 19
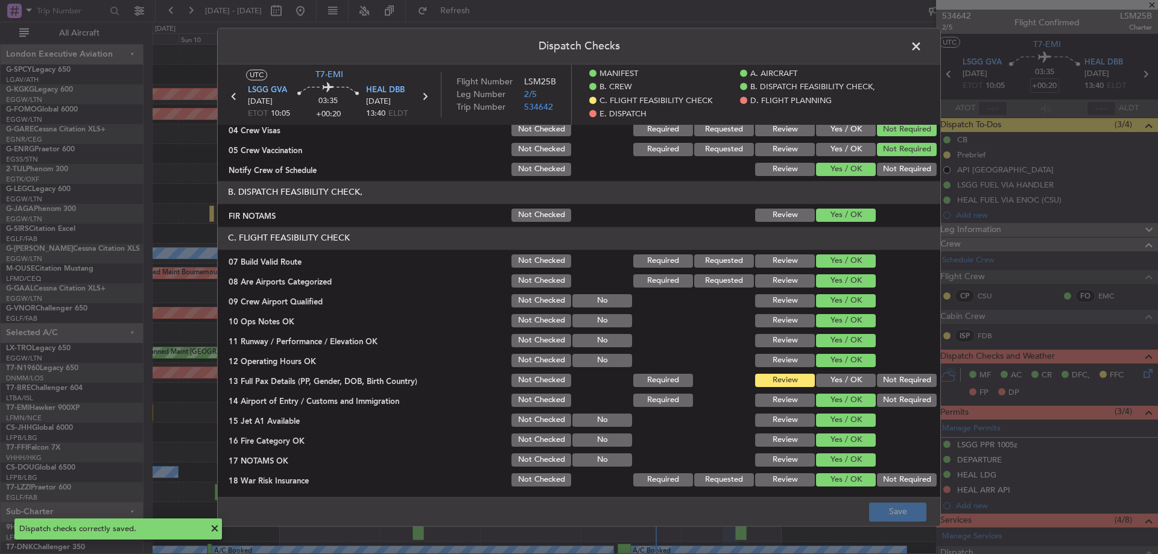
click at [922, 43] on span at bounding box center [922, 49] width 0 height 24
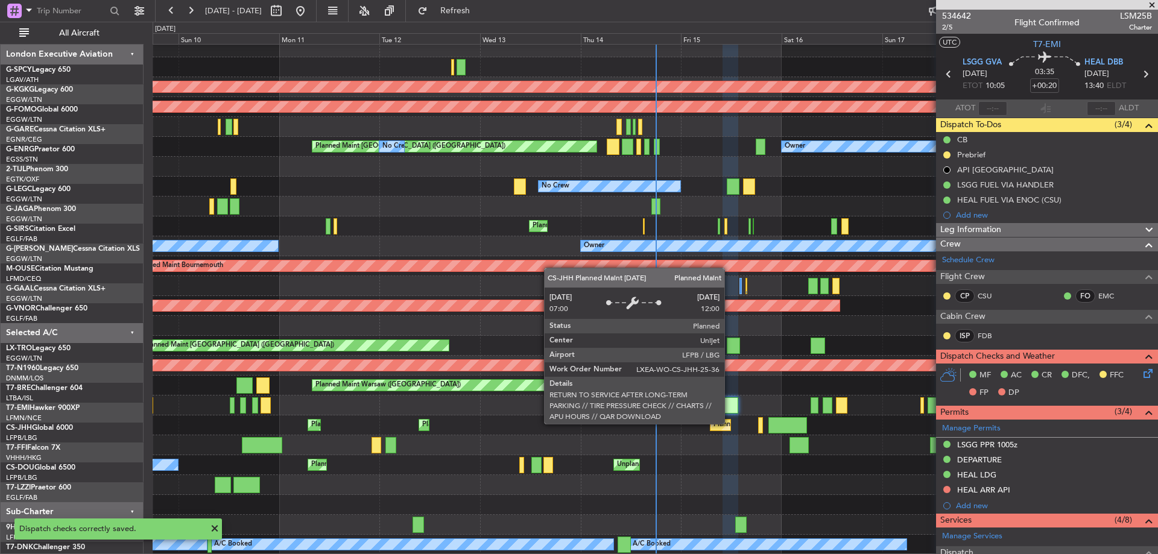
scroll to position [7, 0]
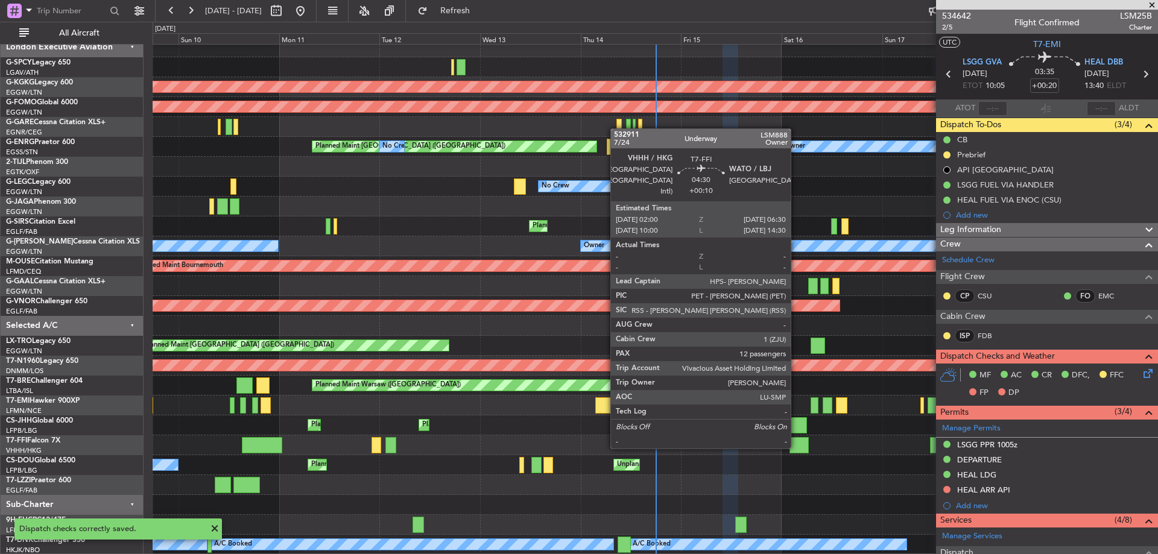
click at [797, 448] on div at bounding box center [799, 445] width 19 height 16
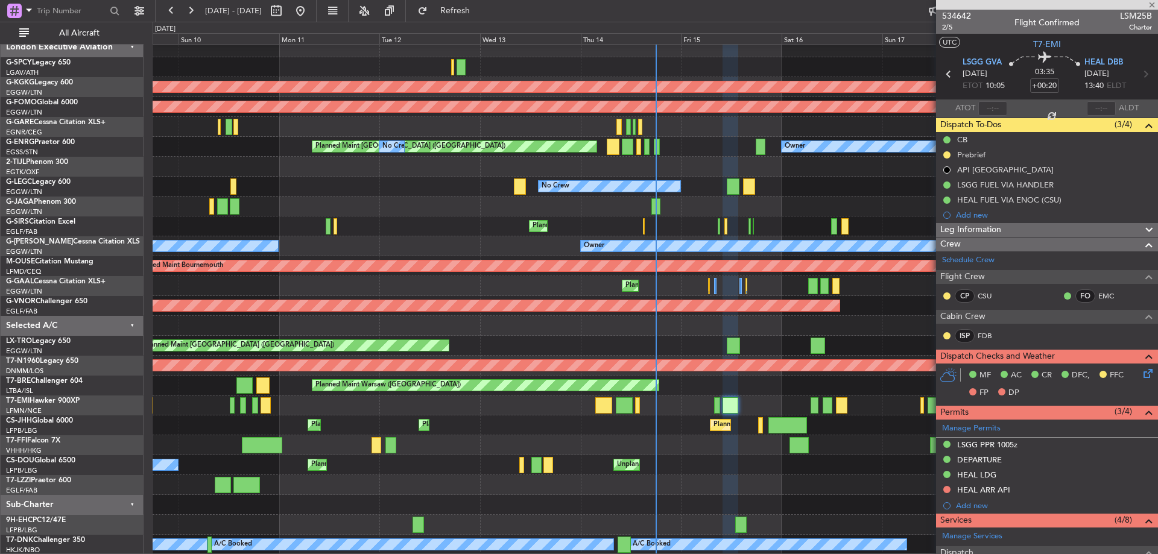
type input "+00:10"
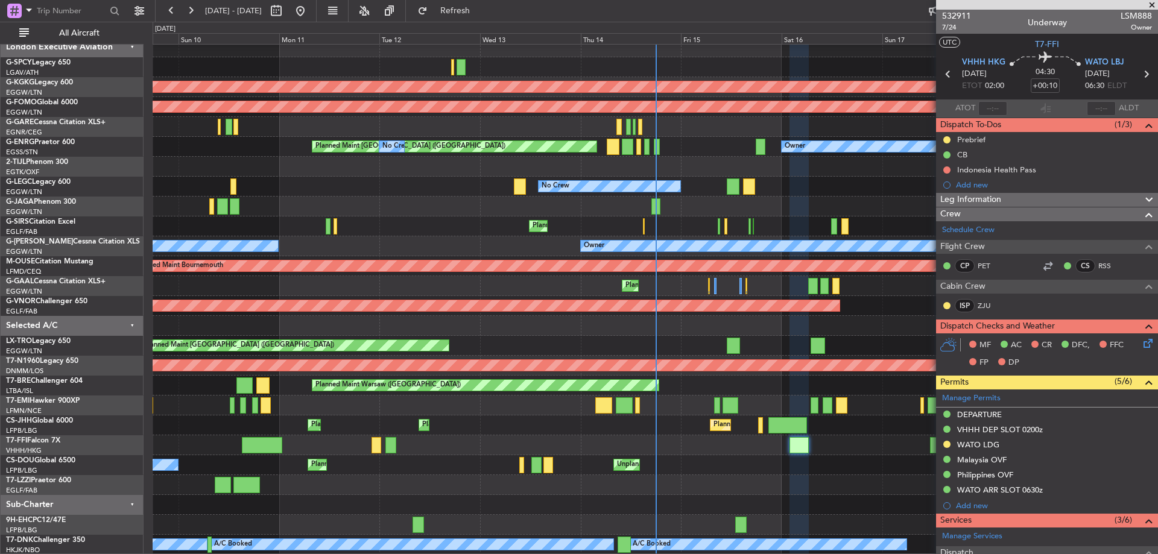
click at [1152, 5] on span at bounding box center [1152, 5] width 12 height 11
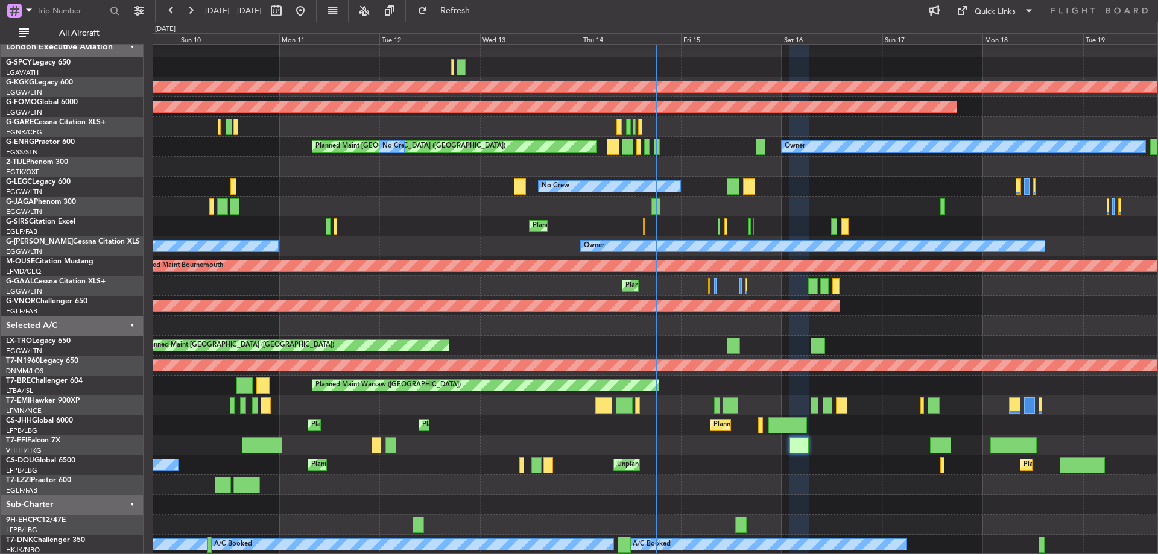
type input "0"
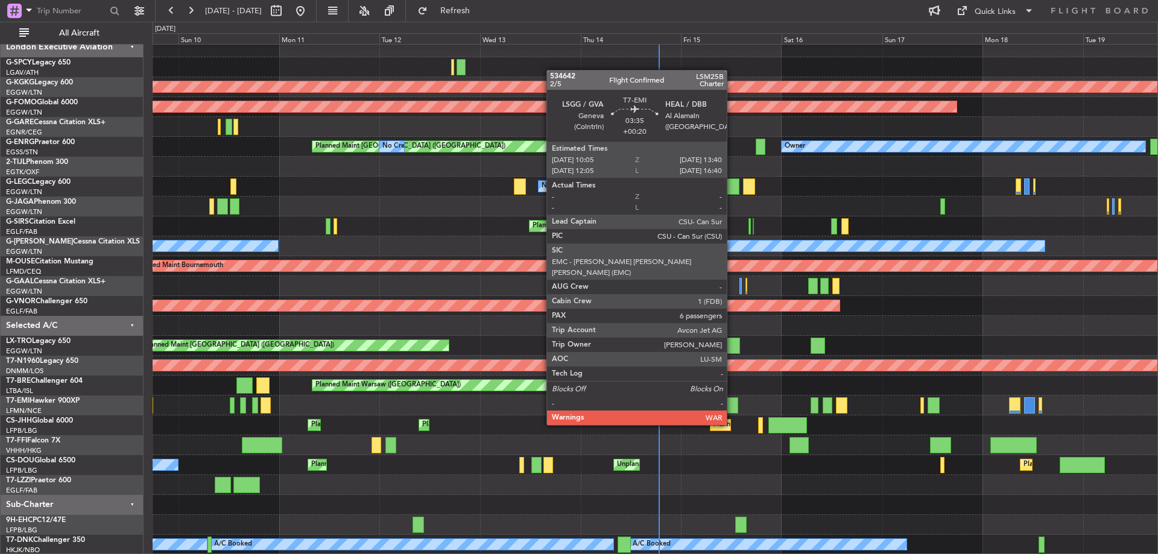
click at [732, 402] on div at bounding box center [730, 406] width 15 height 16
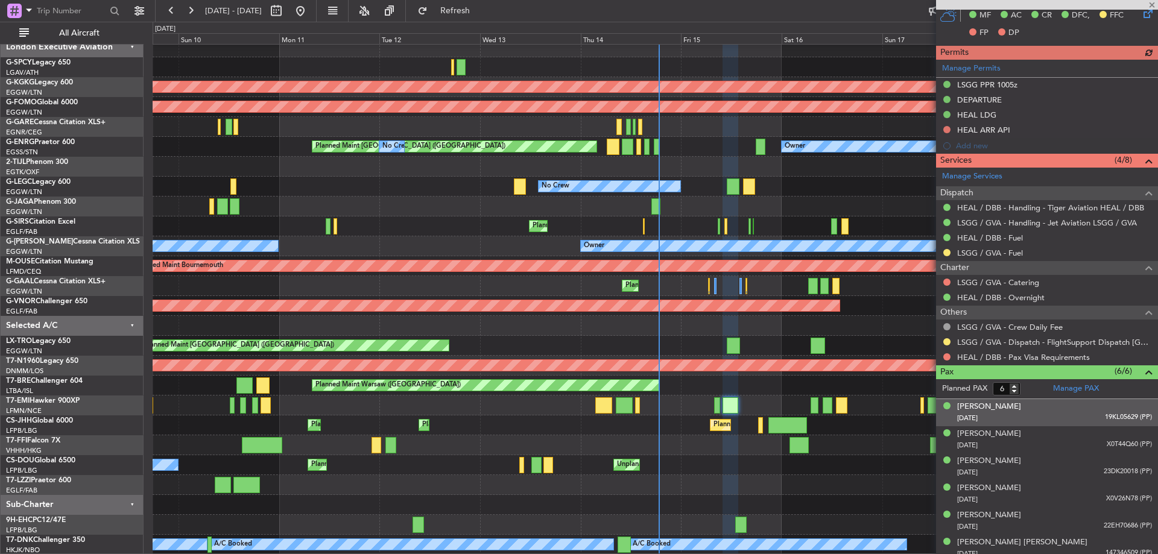
scroll to position [362, 0]
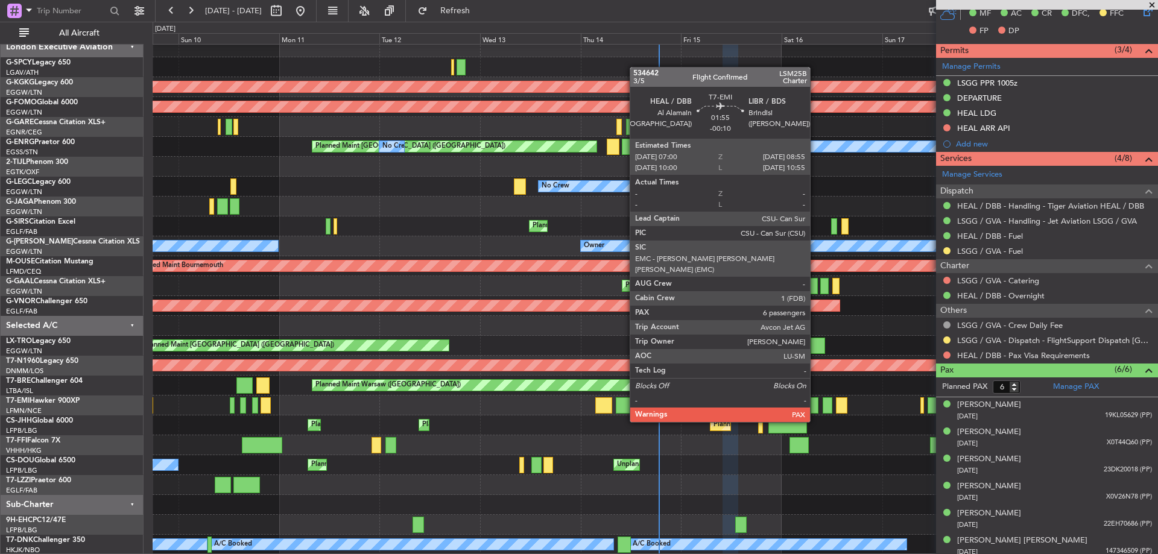
click at [816, 399] on div at bounding box center [815, 406] width 8 height 16
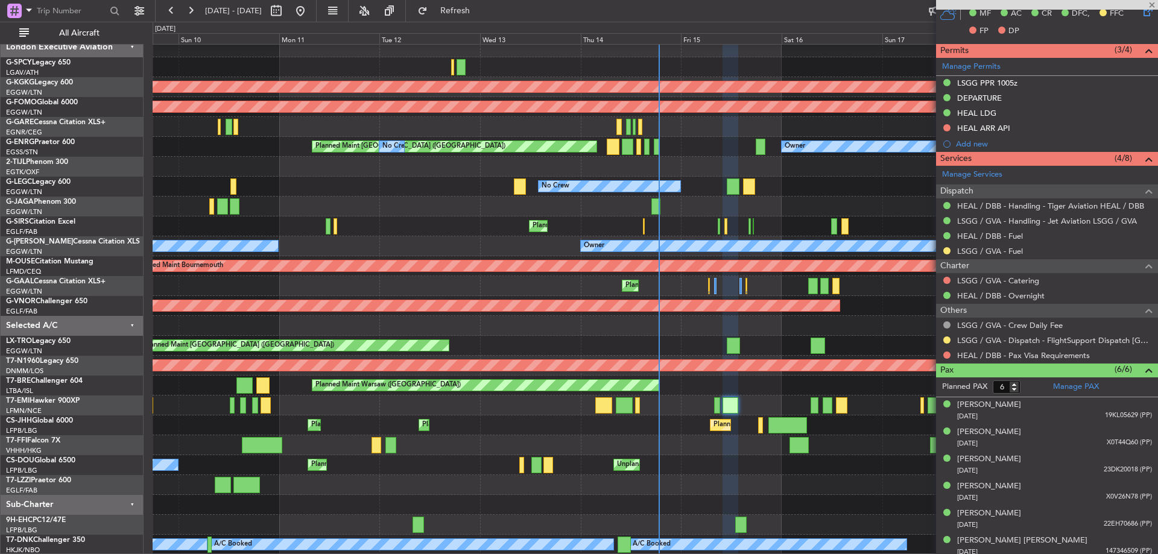
type input "-00:10"
type input "7"
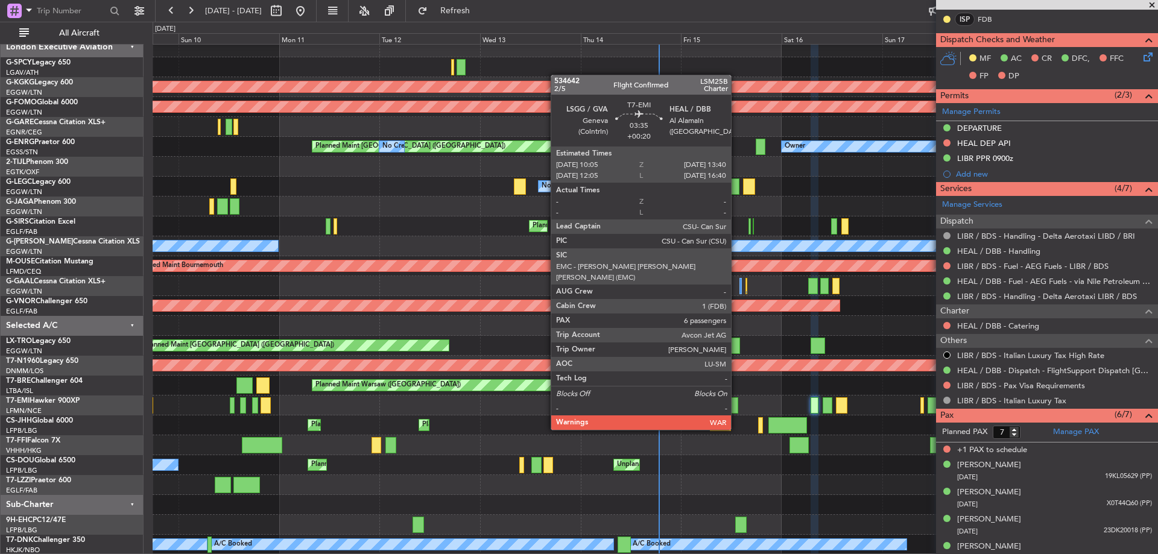
click at [737, 407] on div at bounding box center [730, 406] width 15 height 16
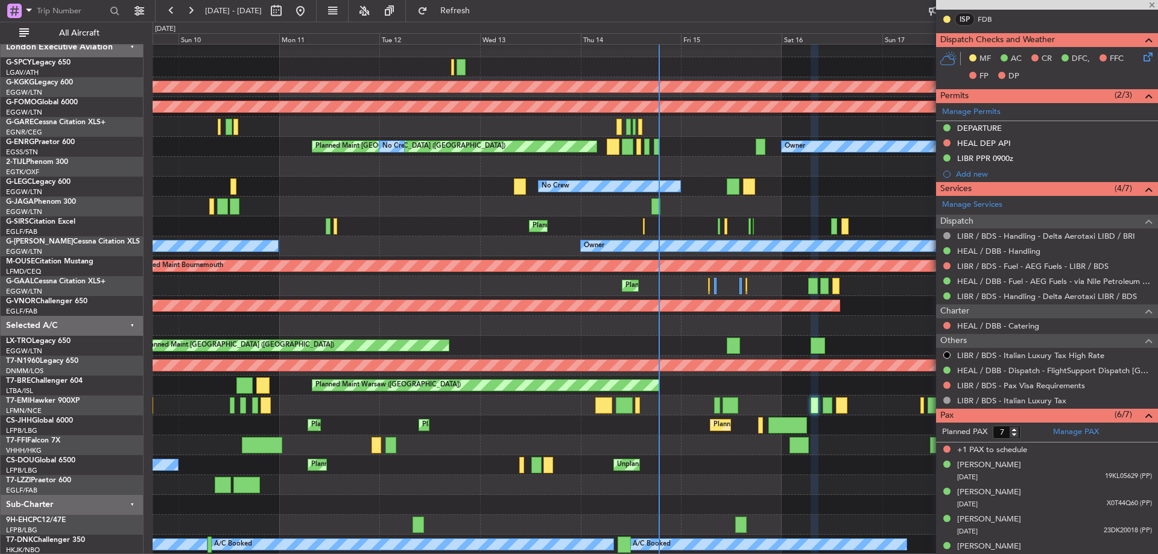
type input "+00:20"
type input "6"
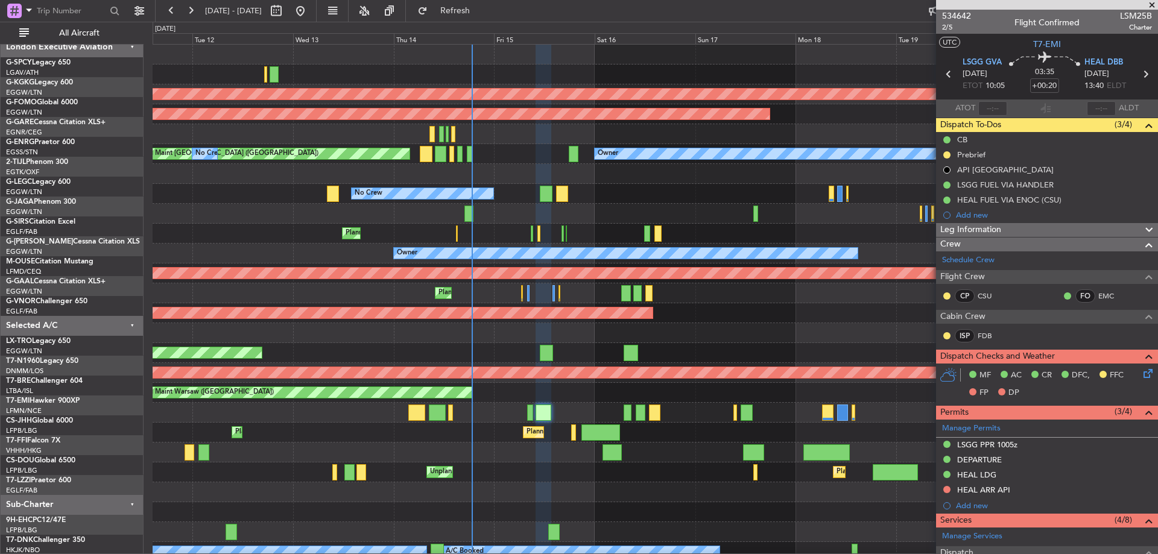
scroll to position [0, 0]
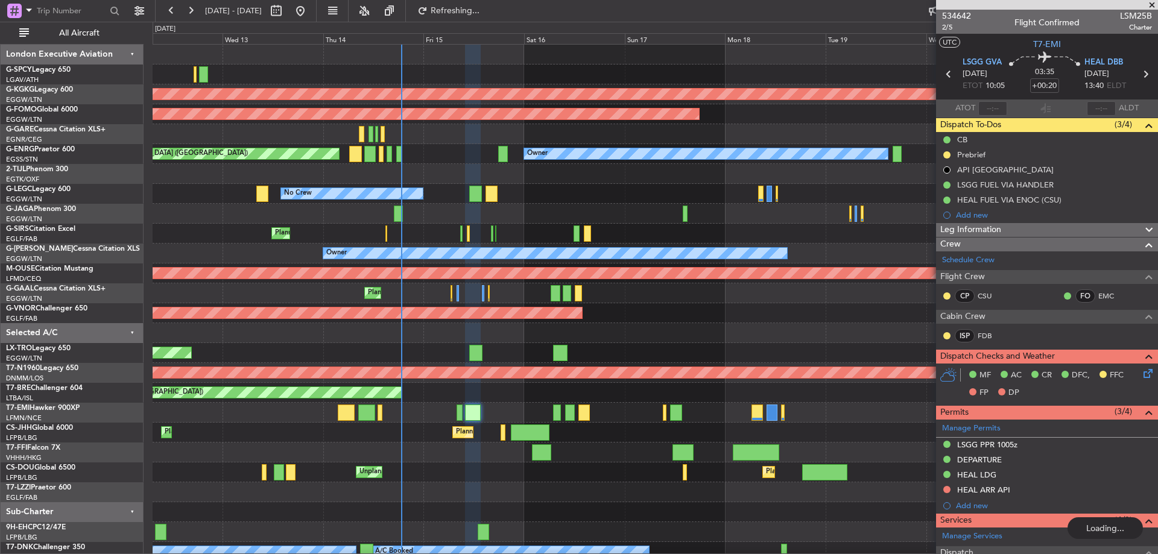
click at [470, 336] on div "AOG Maint [GEOGRAPHIC_DATA] (Ataturk) Planned Maint Windsor Locks ([PERSON_NAME…" at bounding box center [655, 304] width 1005 height 518
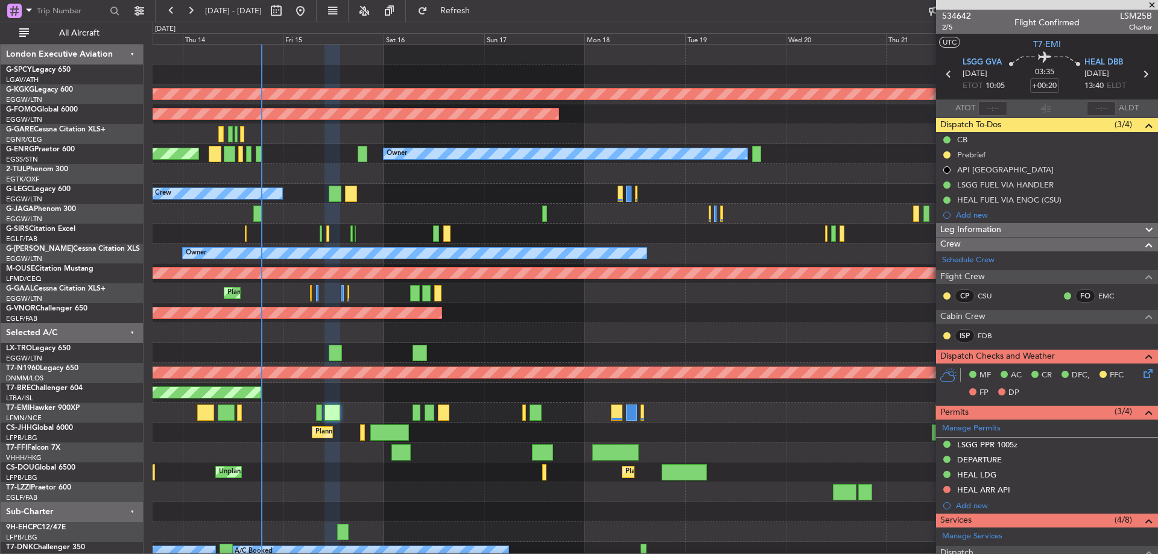
click at [477, 219] on div at bounding box center [655, 214] width 1005 height 20
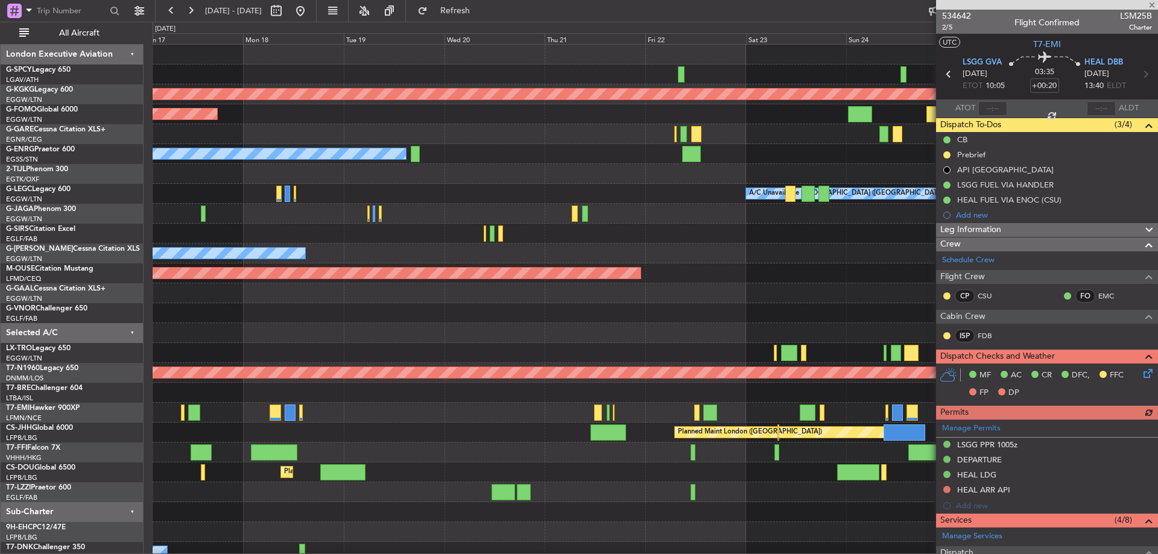
click at [103, 211] on div "AOG Maint [GEOGRAPHIC_DATA] (Ataturk) Planned Maint Windsor Locks ([PERSON_NAME…" at bounding box center [579, 288] width 1158 height 533
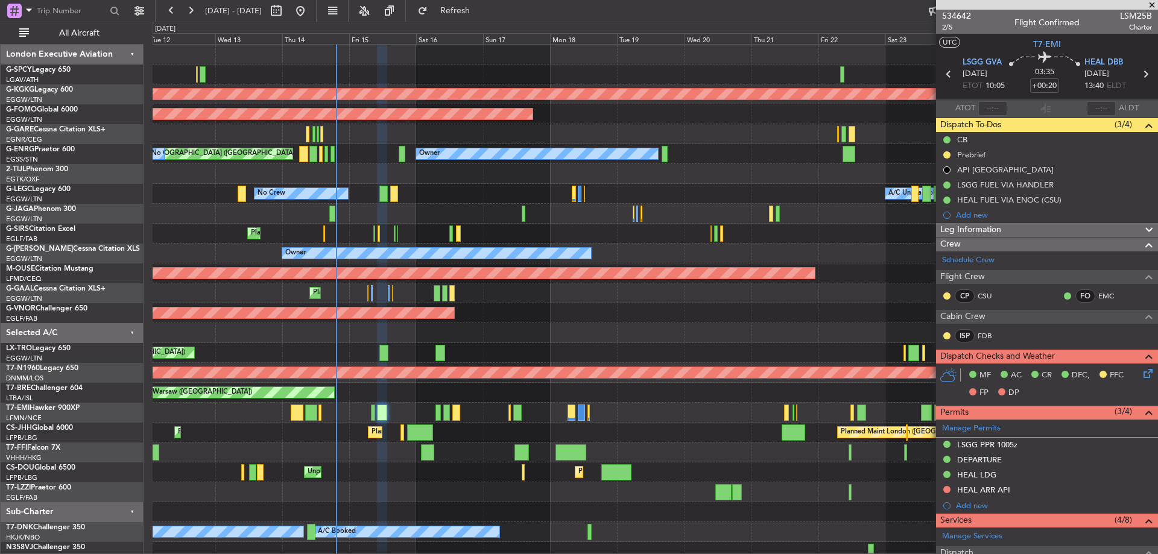
click at [726, 171] on div at bounding box center [655, 174] width 1005 height 20
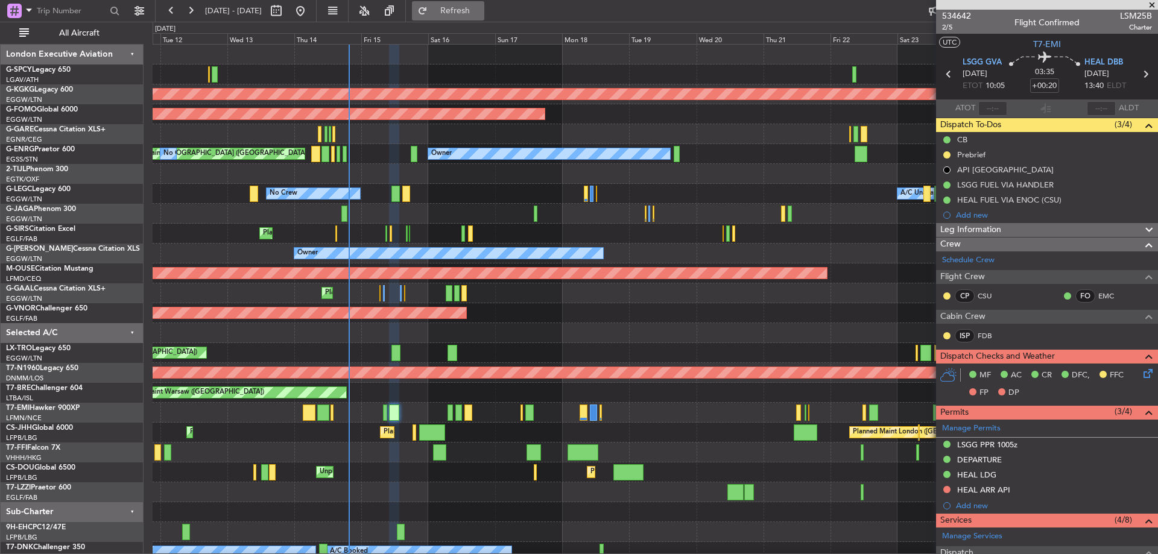
click at [472, 10] on span "Refresh" at bounding box center [455, 11] width 51 height 8
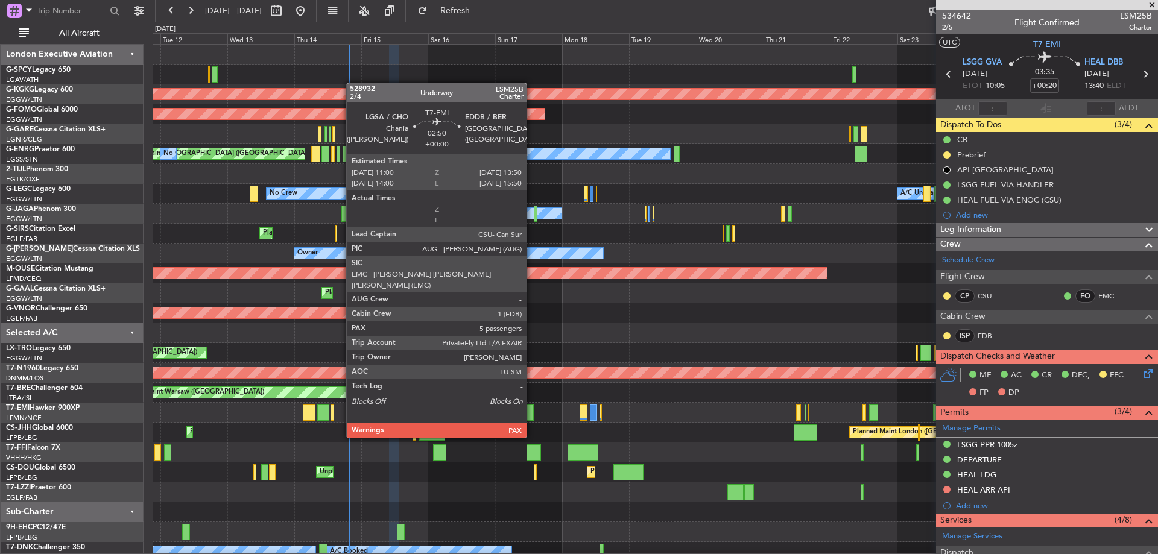
click at [532, 415] on div at bounding box center [529, 413] width 8 height 16
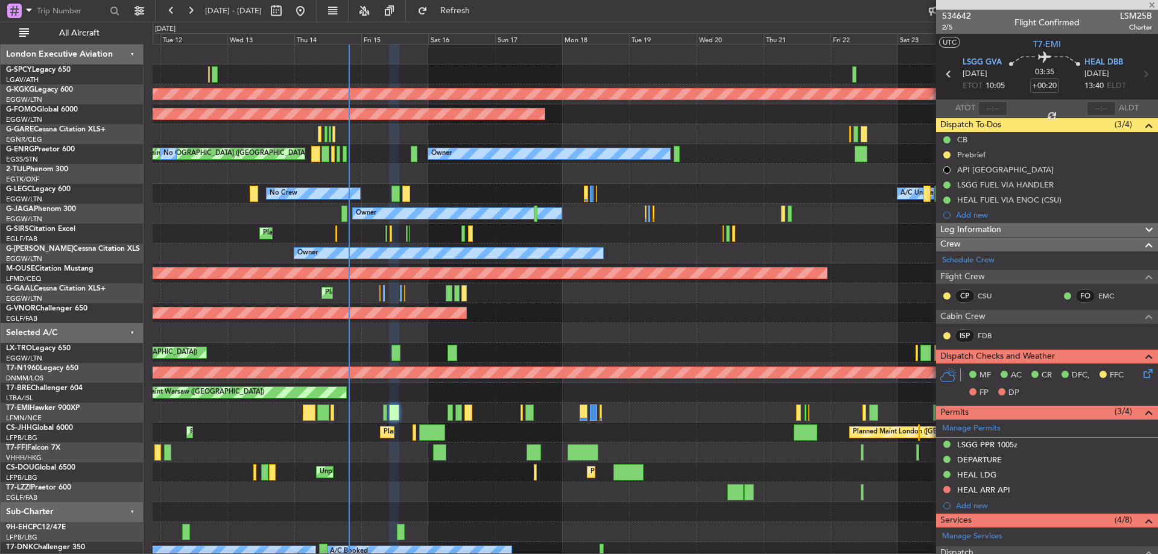
type input "5"
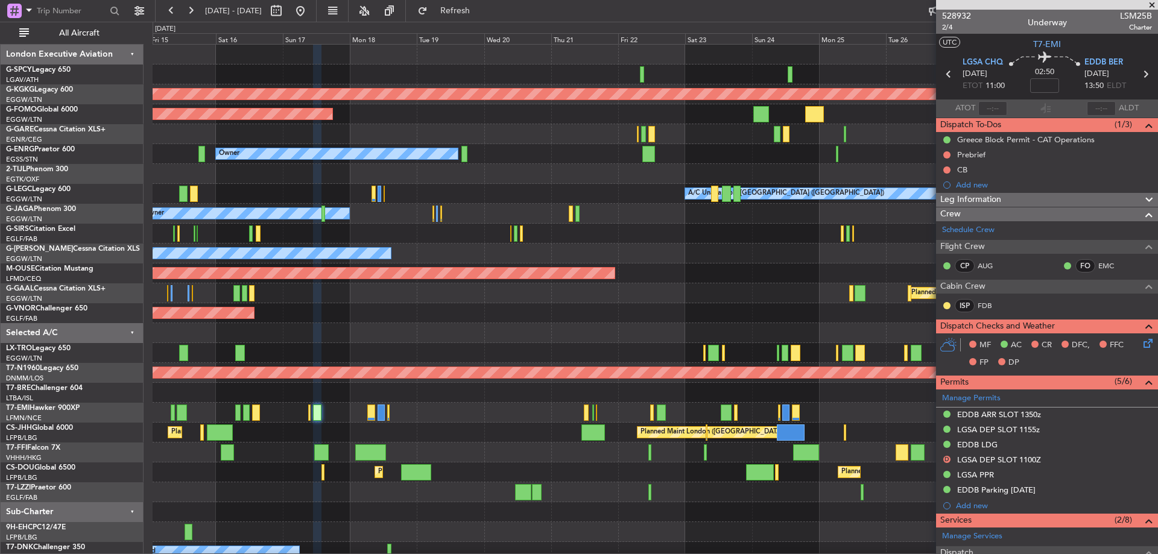
click at [620, 345] on div "AOG Maint [GEOGRAPHIC_DATA] (Ataturk) Planned Maint Windsor Locks ([PERSON_NAME…" at bounding box center [655, 314] width 1005 height 538
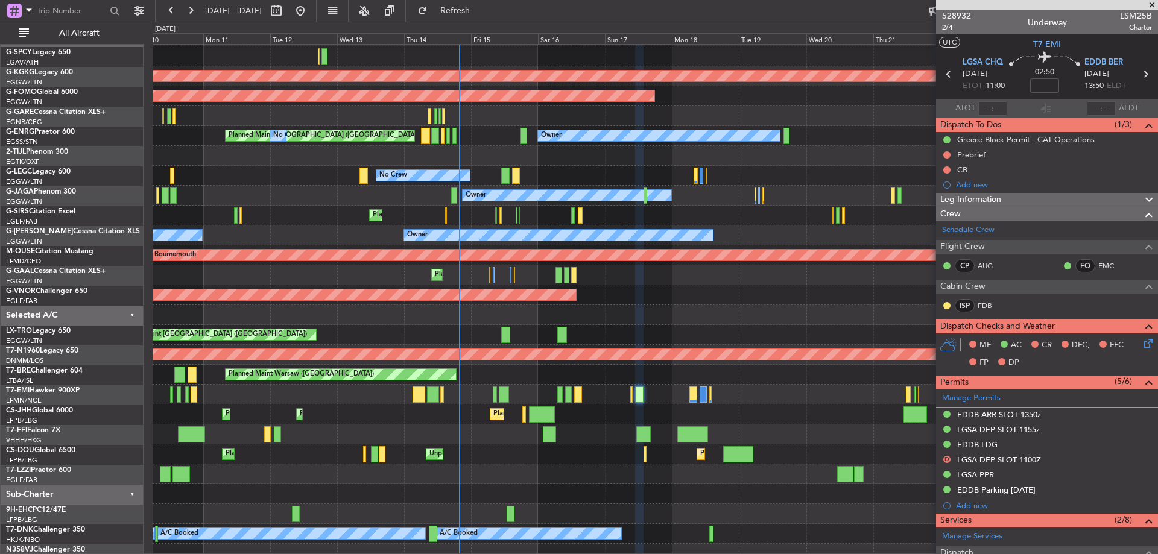
scroll to position [18, 0]
click at [650, 401] on div at bounding box center [655, 395] width 1005 height 20
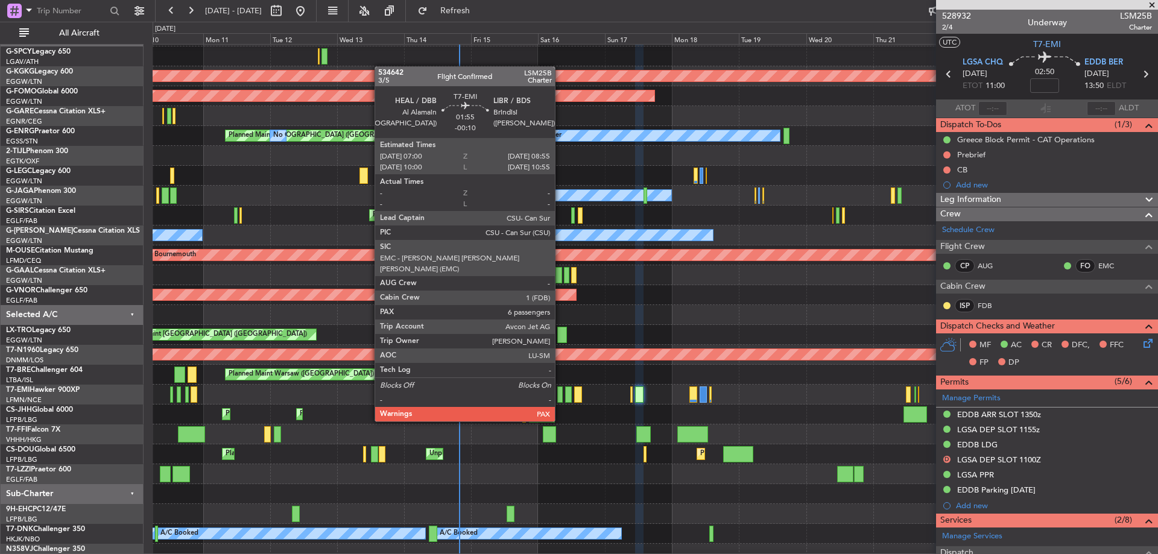
click at [560, 399] on div at bounding box center [559, 395] width 5 height 16
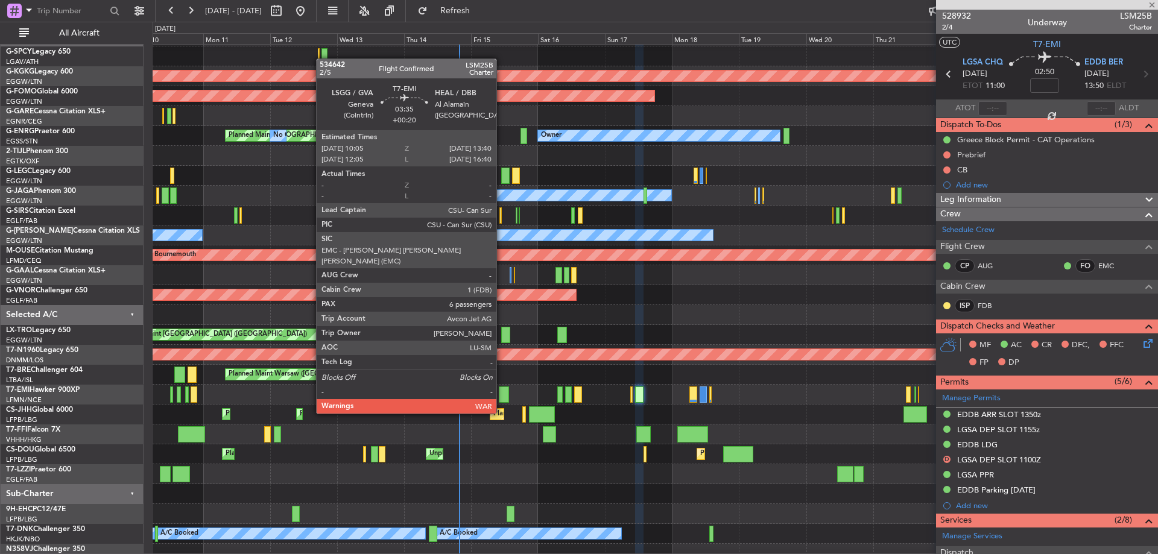
type input "-00:10"
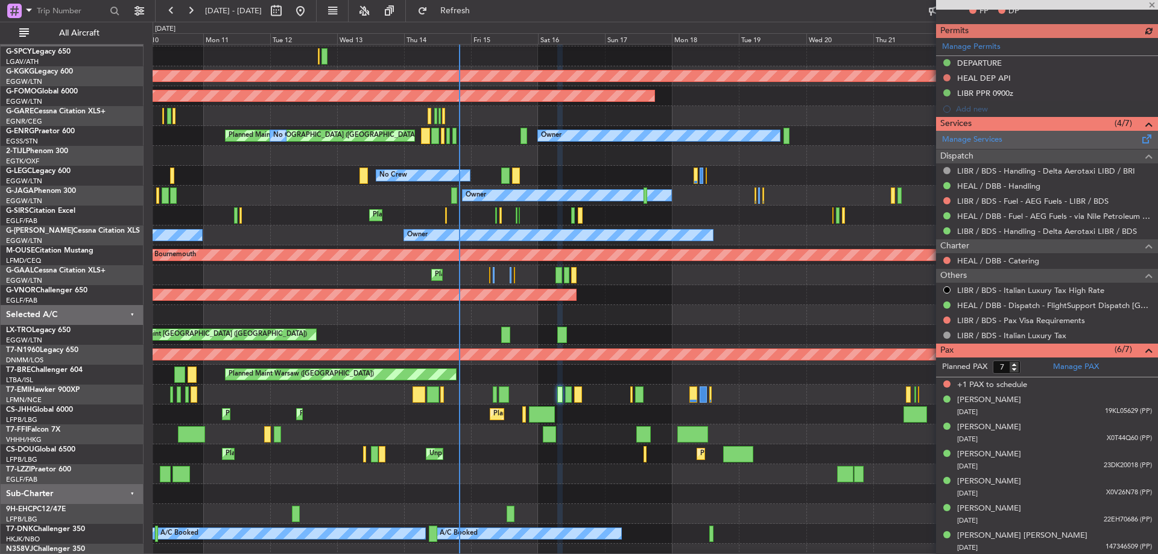
scroll to position [428, 0]
type input "6"
click at [1014, 369] on input "6" at bounding box center [1007, 366] width 28 height 13
click at [1026, 363] on form "Planned PAX 6" at bounding box center [991, 366] width 111 height 19
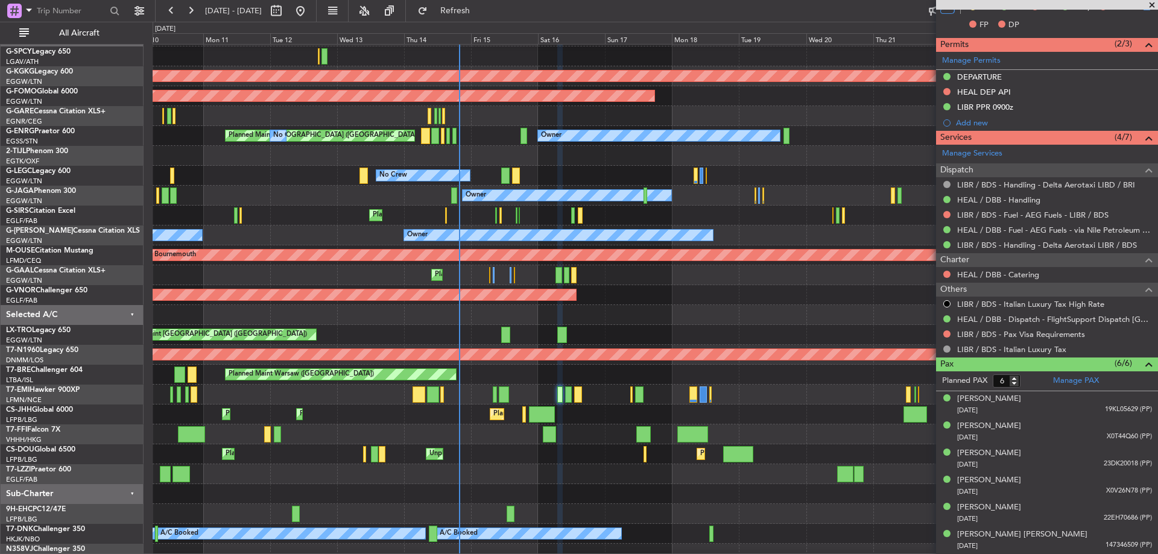
scroll to position [413, 0]
click at [1157, 1] on span at bounding box center [1152, 5] width 12 height 11
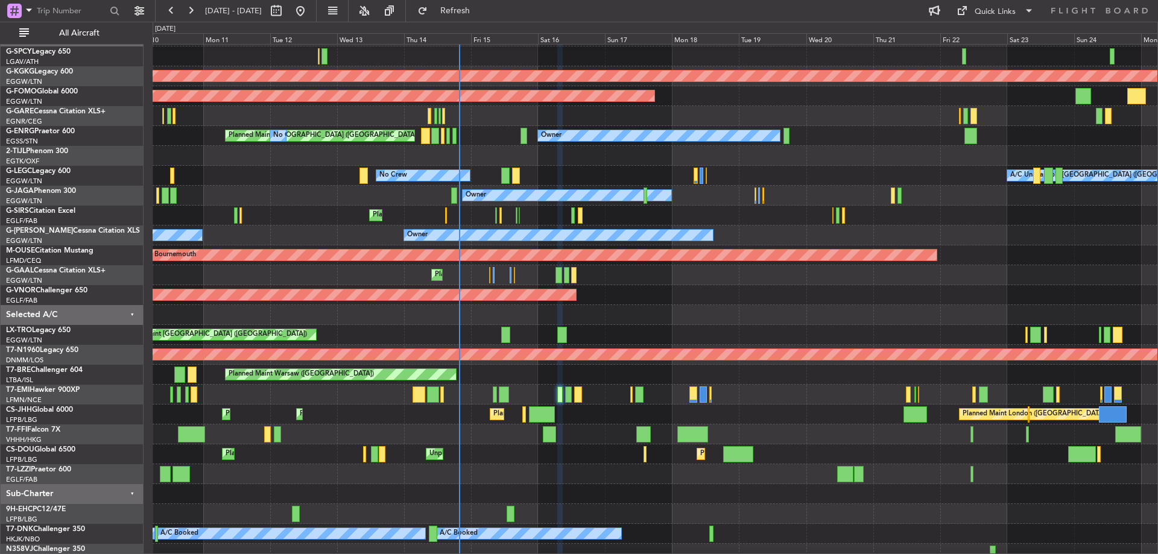
type input "0"
click at [1003, 11] on div "Quick Links" at bounding box center [995, 12] width 41 height 12
click at [994, 33] on button "Trip Builder" at bounding box center [996, 39] width 90 height 29
